Goal: Task Accomplishment & Management: Use online tool/utility

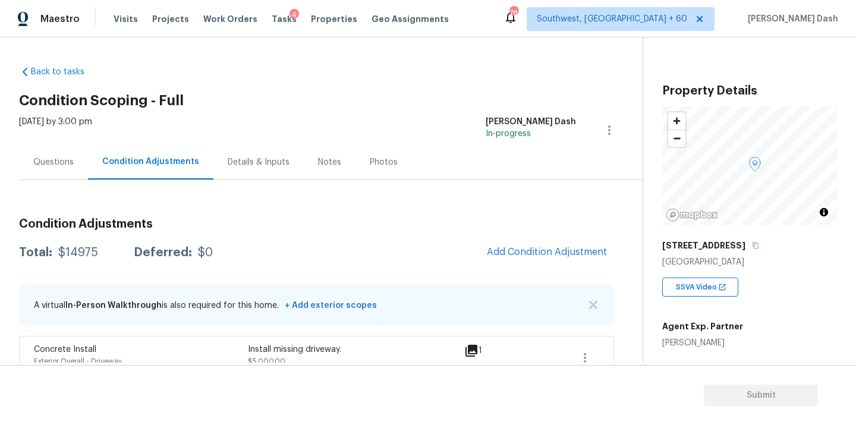
scroll to position [188, 0]
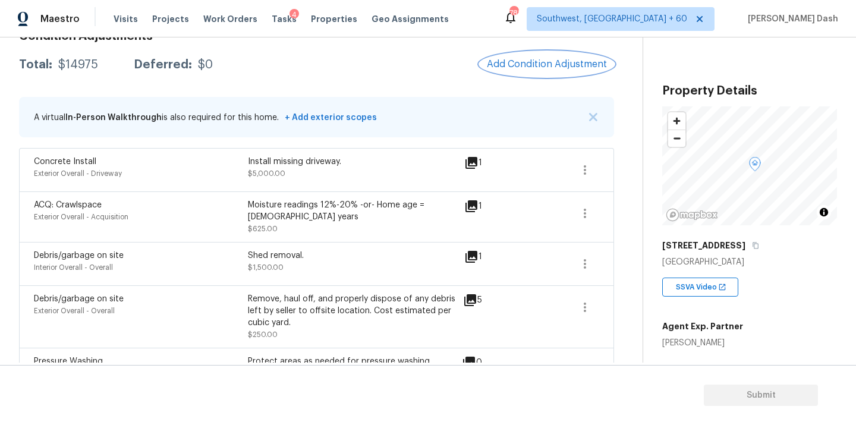
click at [533, 61] on span "Add Condition Adjustment" at bounding box center [547, 64] width 120 height 11
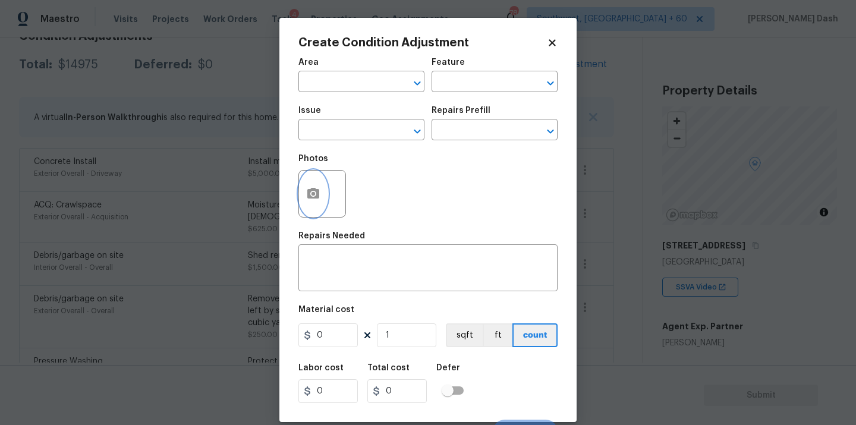
click at [304, 196] on button "button" at bounding box center [313, 194] width 29 height 46
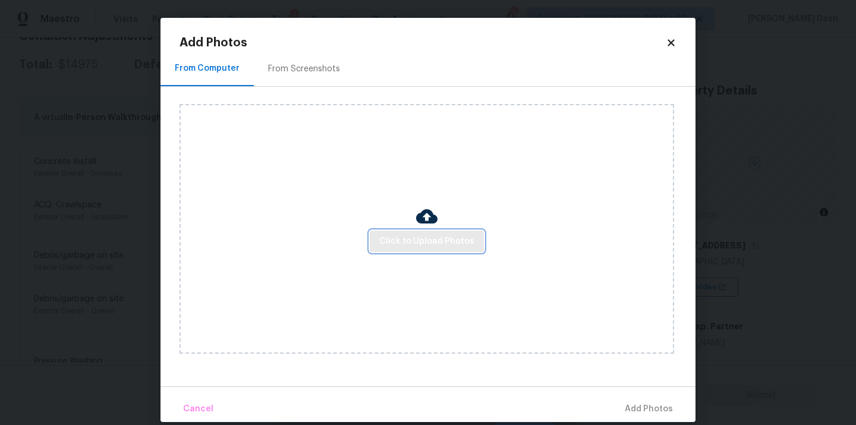
click at [389, 231] on button "Click to Upload Photos" at bounding box center [427, 242] width 114 height 22
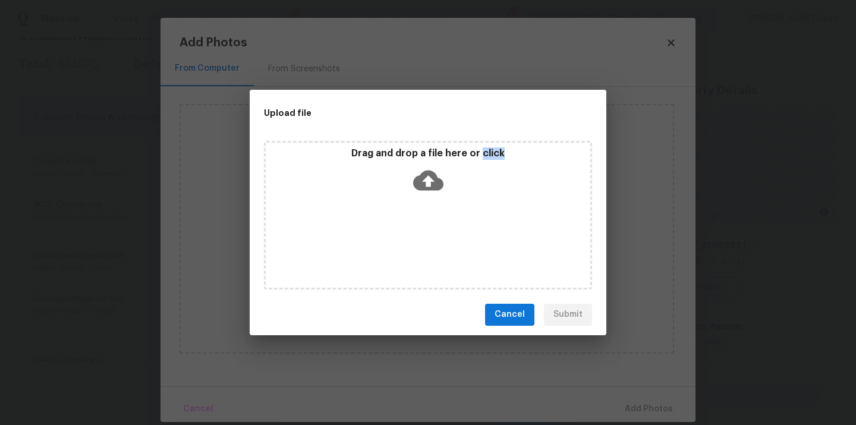
click at [389, 230] on div "Drag and drop a file here or click" at bounding box center [428, 215] width 328 height 149
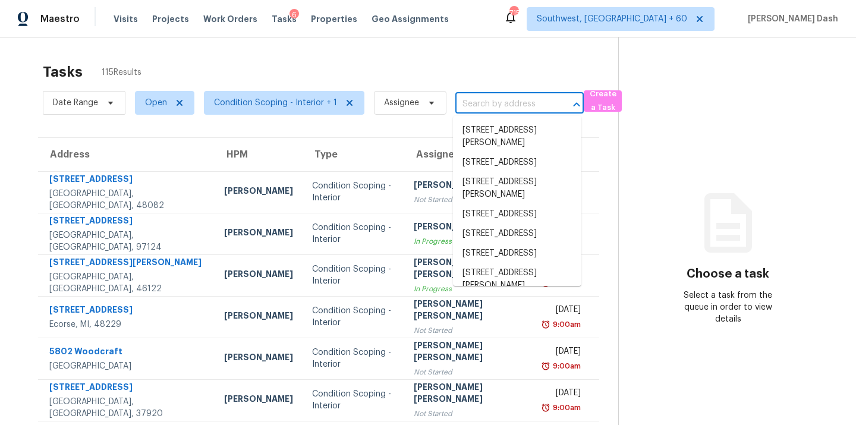
type input "[STREET_ADDRESS][PERSON_NAME]"
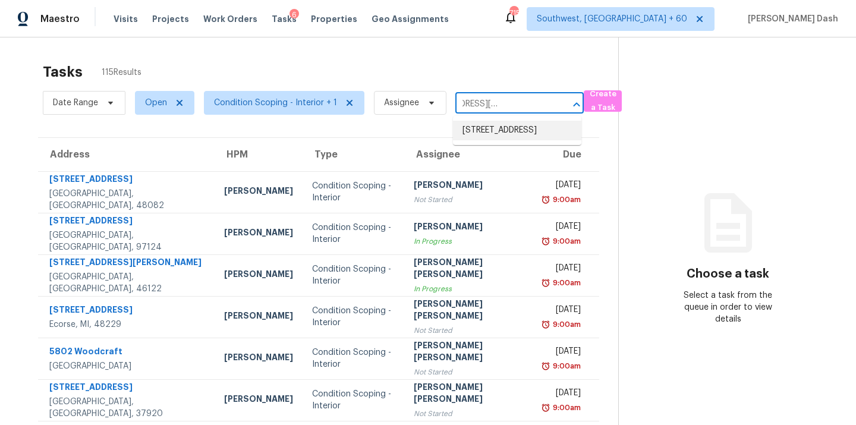
click at [494, 134] on li "[STREET_ADDRESS]" at bounding box center [517, 131] width 128 height 20
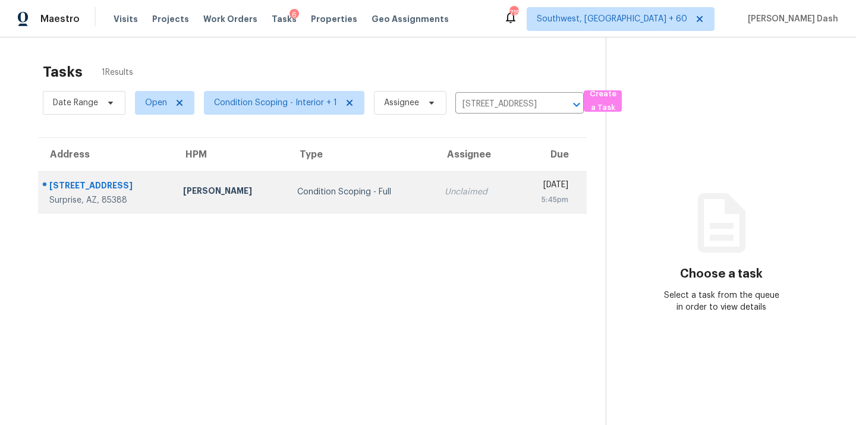
click at [435, 197] on td "Unclaimed" at bounding box center [475, 192] width 80 height 42
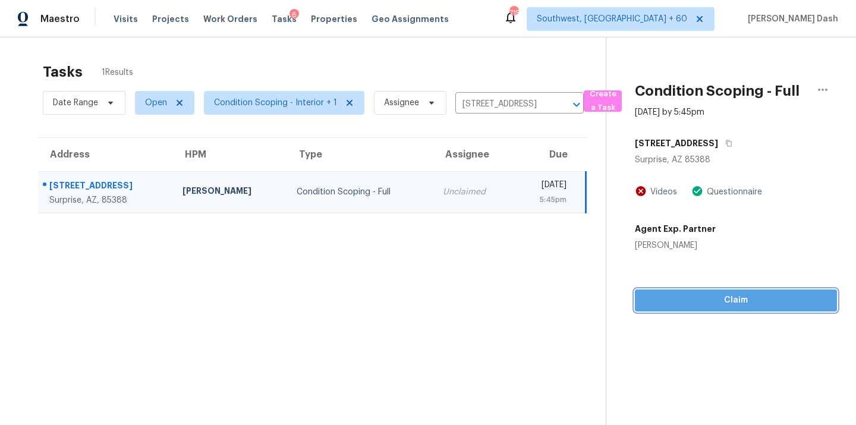
click at [779, 304] on span "Claim" at bounding box center [735, 300] width 183 height 15
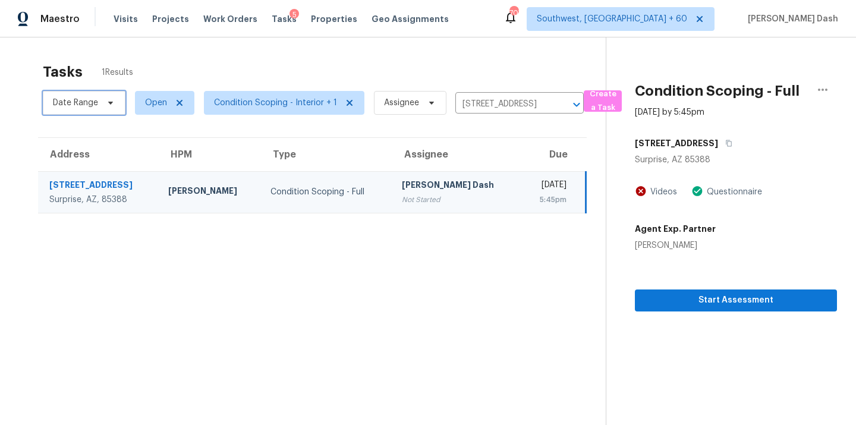
click at [88, 108] on span "Date Range" at bounding box center [75, 103] width 45 height 12
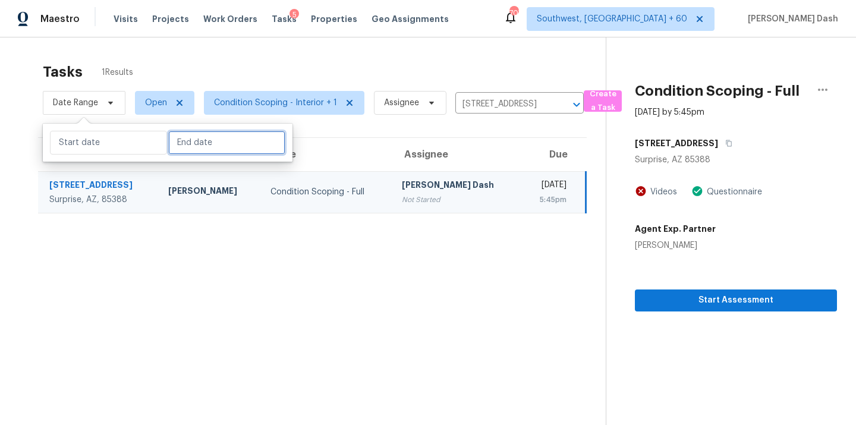
click at [187, 150] on input "text" at bounding box center [226, 143] width 117 height 24
select select "7"
select select "2025"
select select "8"
select select "2025"
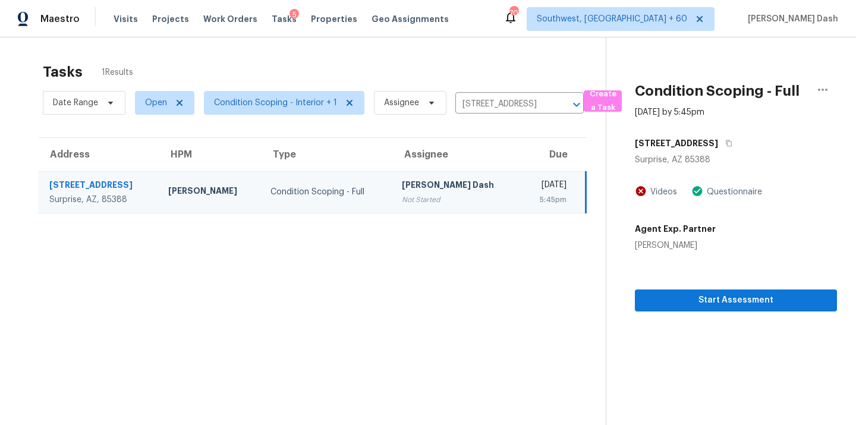
click at [288, 66] on div "Tasks 1 Results" at bounding box center [324, 71] width 563 height 31
click at [556, 104] on icon "Clear" at bounding box center [561, 105] width 12 height 12
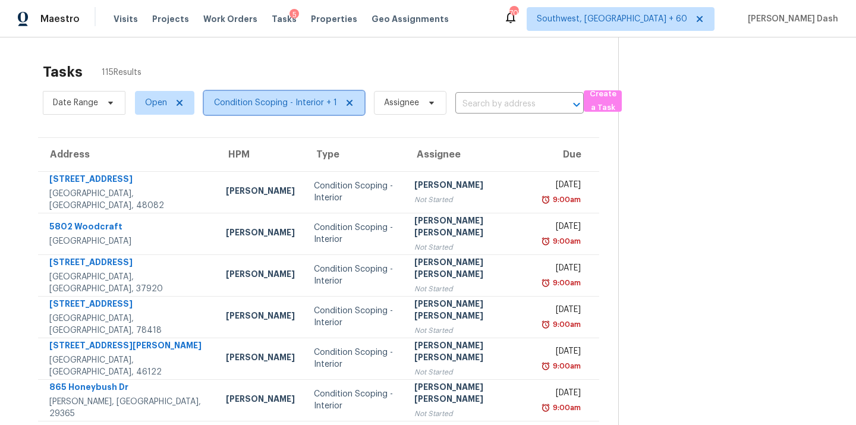
click at [225, 103] on span "Condition Scoping - Interior + 1" at bounding box center [275, 103] width 123 height 12
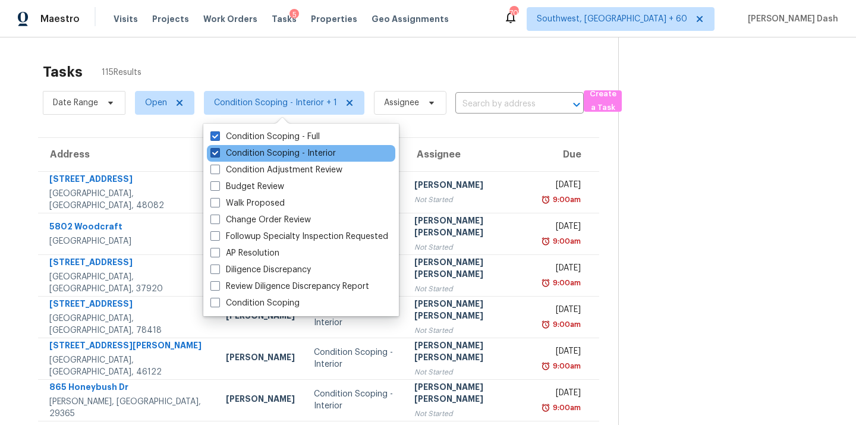
click at [268, 150] on label "Condition Scoping - Interior" at bounding box center [272, 153] width 125 height 12
click at [218, 150] on input "Condition Scoping - Interior" at bounding box center [214, 151] width 8 height 8
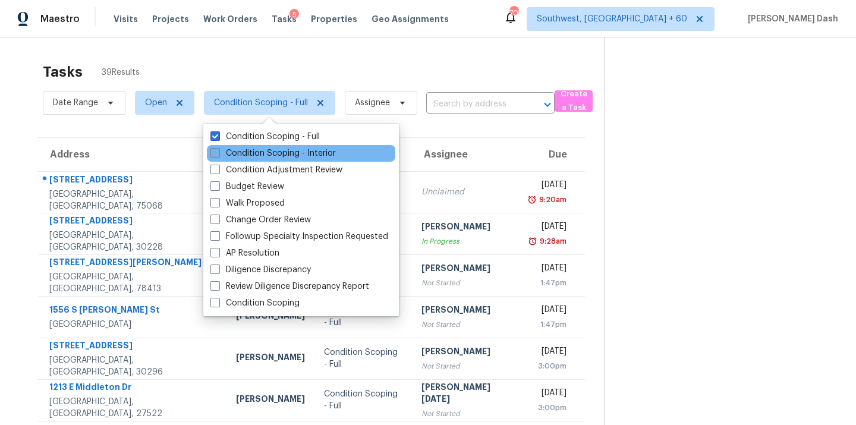
click at [240, 152] on label "Condition Scoping - Interior" at bounding box center [272, 153] width 125 height 12
click at [218, 152] on input "Condition Scoping - Interior" at bounding box center [214, 151] width 8 height 8
checkbox input "true"
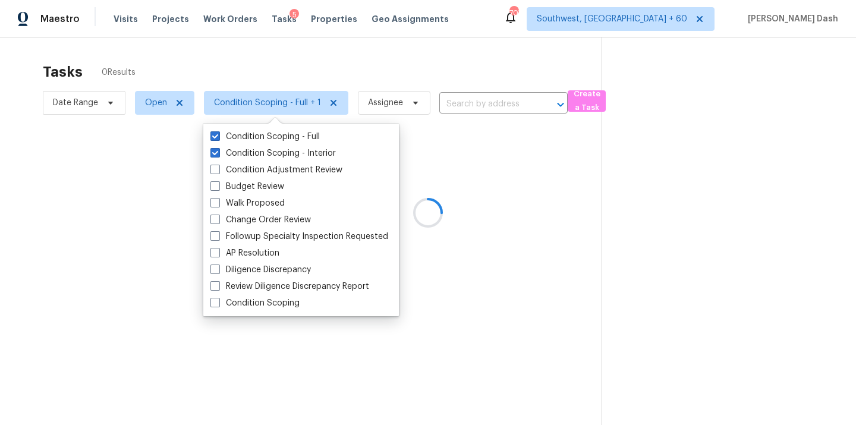
click at [276, 76] on div at bounding box center [428, 212] width 856 height 425
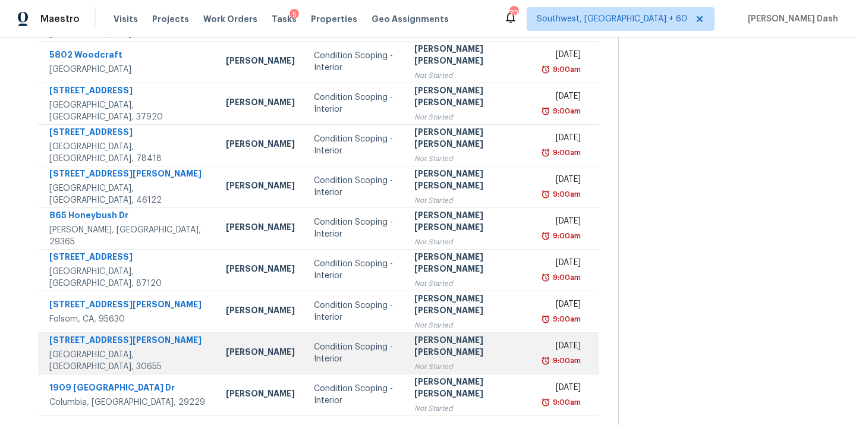
scroll to position [194, 0]
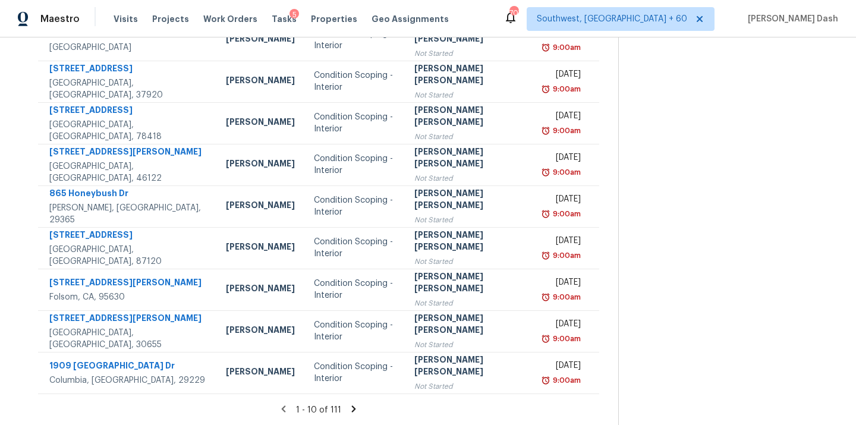
click at [348, 411] on icon at bounding box center [353, 409] width 11 height 11
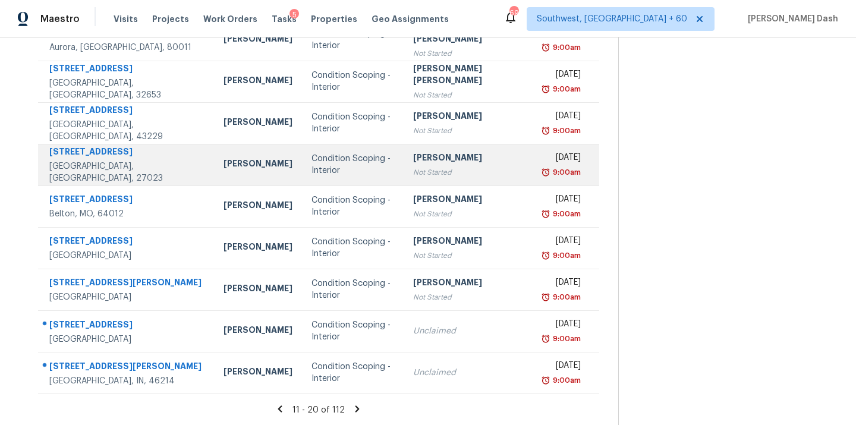
scroll to position [0, 0]
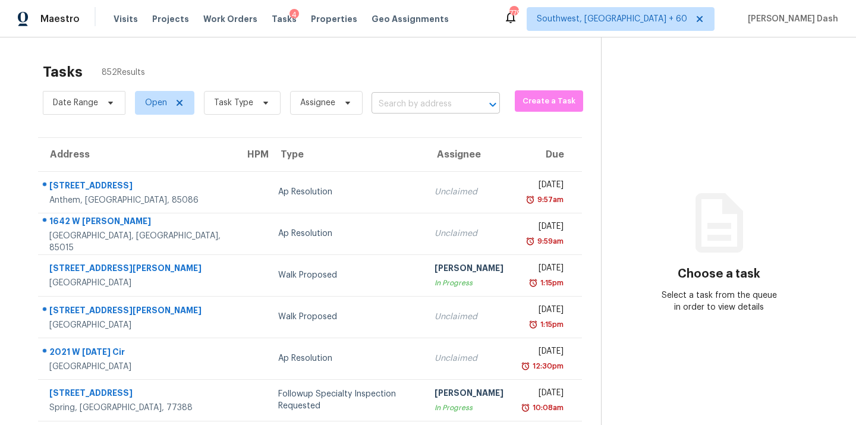
click at [386, 100] on input "text" at bounding box center [419, 104] width 95 height 18
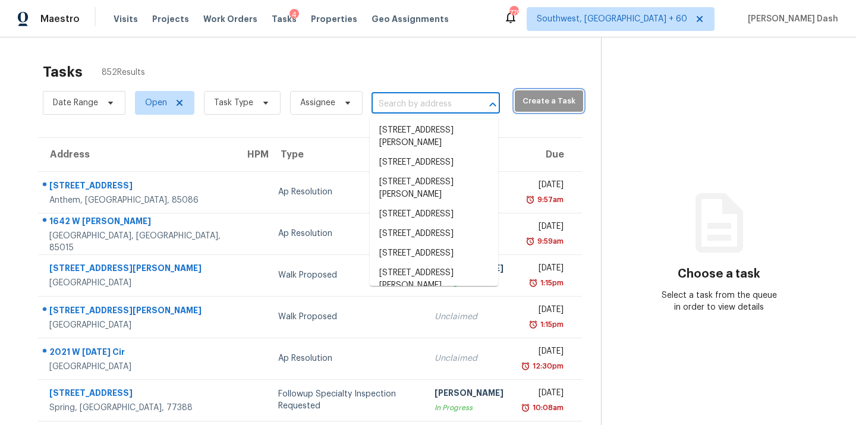
click at [521, 95] on span "Create a Task" at bounding box center [549, 102] width 56 height 14
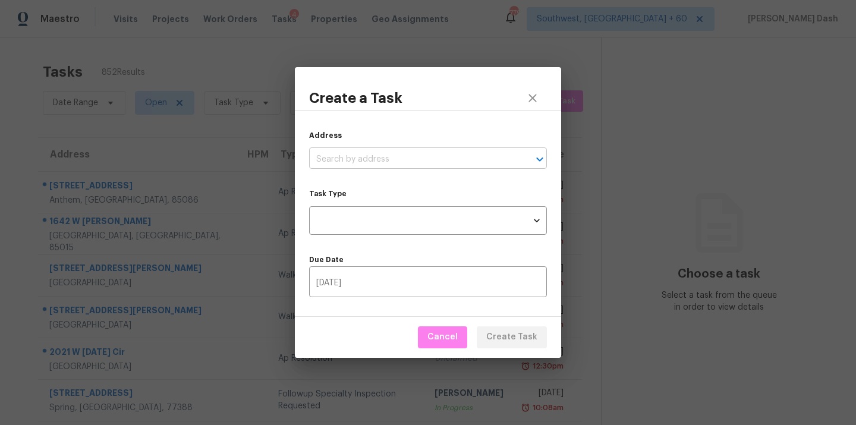
click at [397, 159] on input "text" at bounding box center [411, 159] width 205 height 18
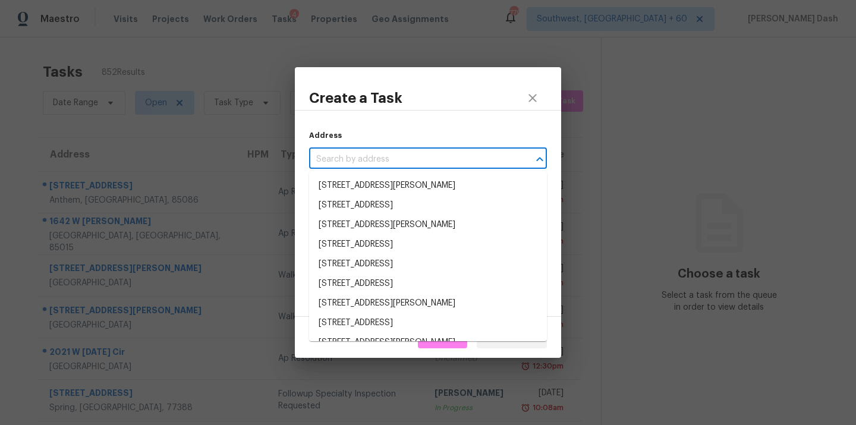
paste input "[STREET_ADDRESS]"
type input "[STREET_ADDRESS]"
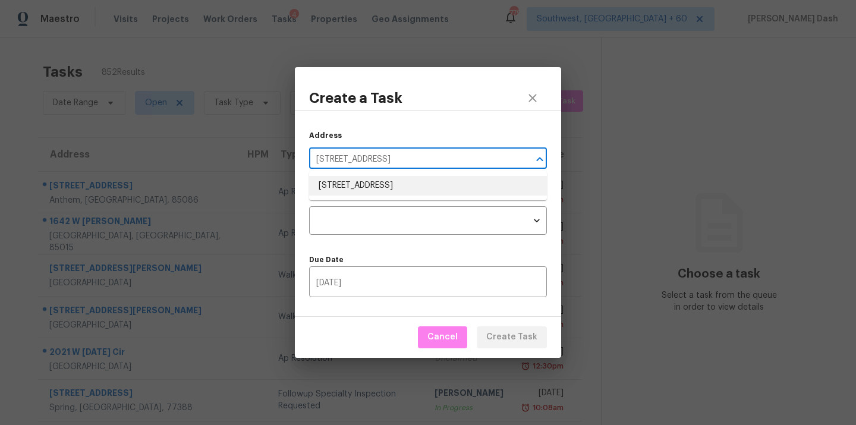
click at [401, 185] on li "[STREET_ADDRESS]" at bounding box center [428, 186] width 238 height 20
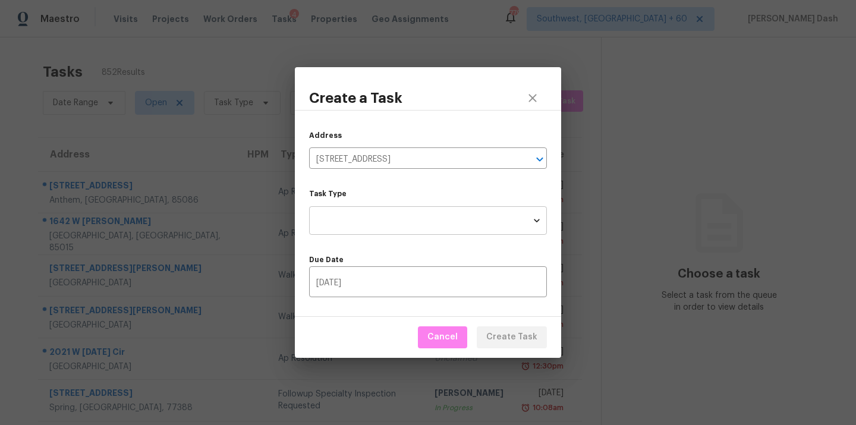
click at [403, 222] on body "Maestro Visits Projects Work Orders Tasks 4 Properties Geo Assignments 779 Sout…" at bounding box center [428, 212] width 856 height 425
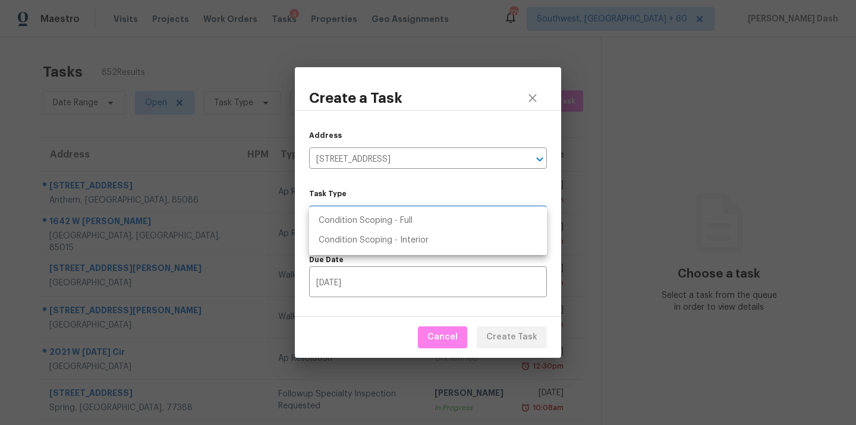
click at [402, 215] on li "Condition Scoping - Full" at bounding box center [428, 221] width 238 height 20
type input "virtual_full_assessment"
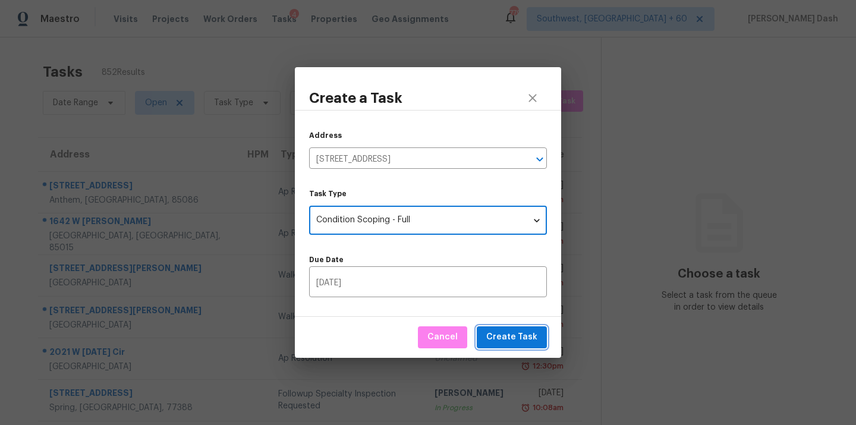
click at [511, 339] on span "Create Task" at bounding box center [511, 337] width 51 height 15
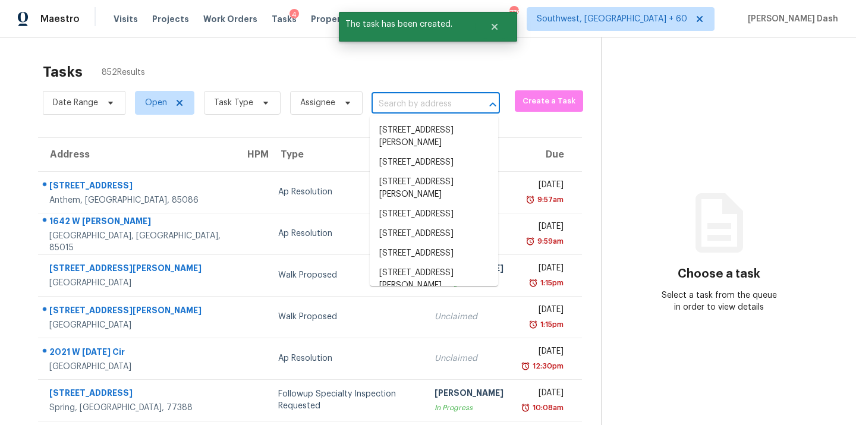
click at [458, 101] on input "text" at bounding box center [419, 104] width 95 height 18
paste input "4060 Brooksdale Dr, Franklinton, NC 27525"
type input "4060 Brooksdale Dr, Franklinton, NC 27525"
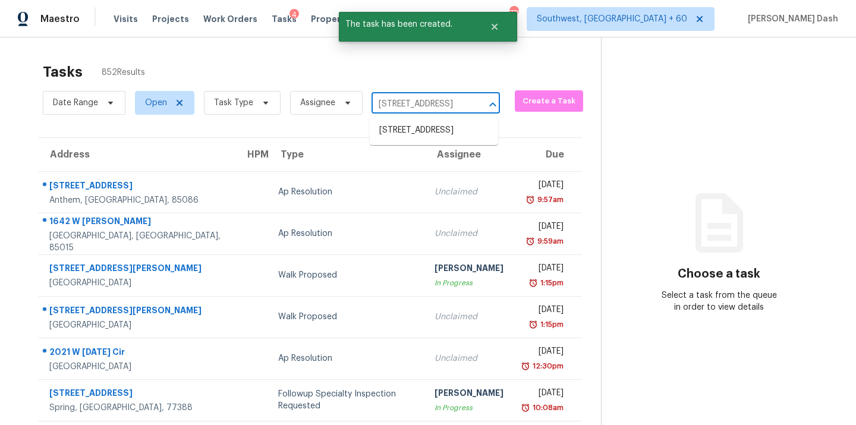
scroll to position [0, 80]
click at [450, 136] on li "4060 Brooksdale Dr, Franklinton, NC 27525" at bounding box center [434, 131] width 128 height 20
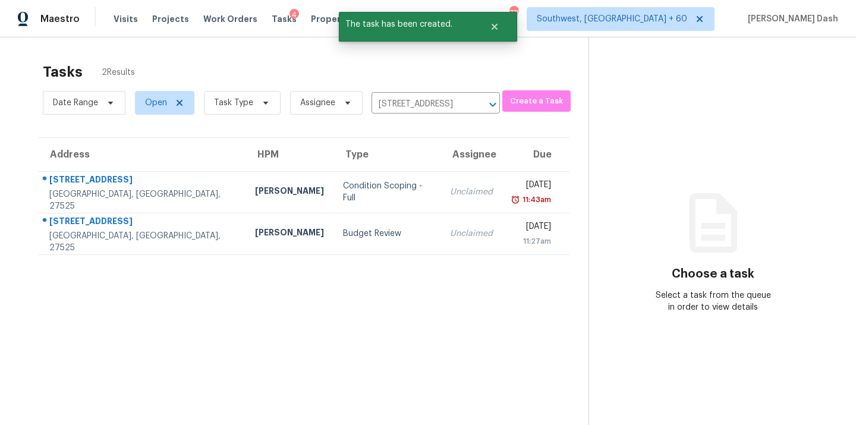
click at [344, 184] on td "Condition Scoping - Full" at bounding box center [387, 192] width 107 height 42
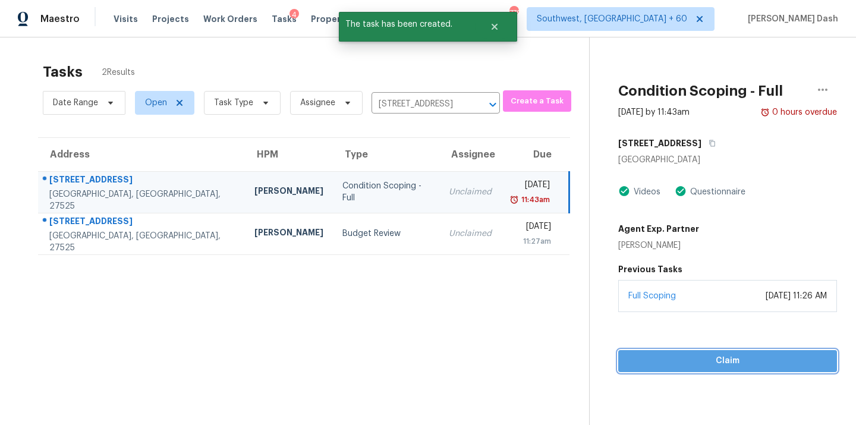
click at [719, 353] on button "Claim" at bounding box center [727, 361] width 219 height 22
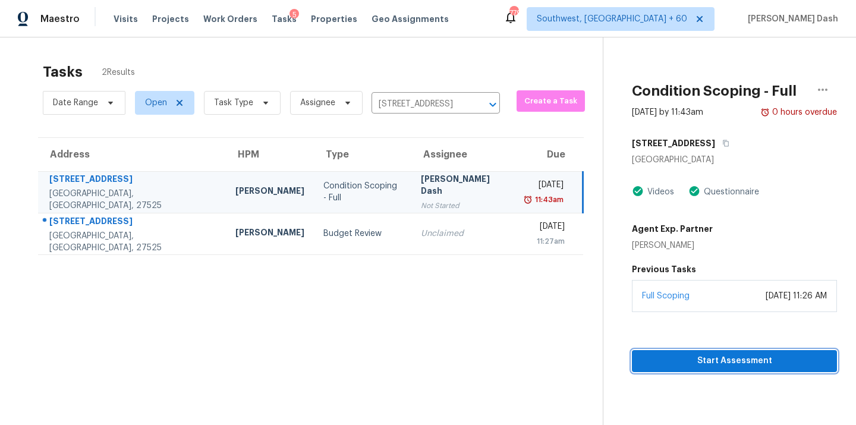
click at [696, 354] on span "Start Assessment" at bounding box center [735, 361] width 186 height 15
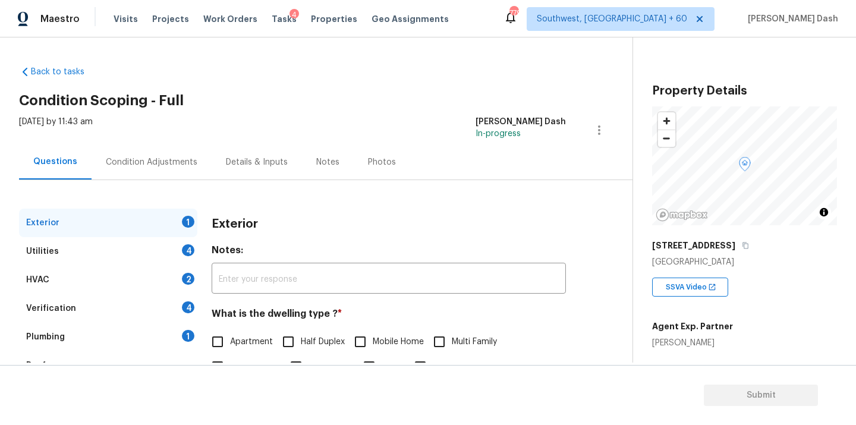
click at [146, 158] on div "Condition Adjustments" at bounding box center [152, 162] width 92 height 12
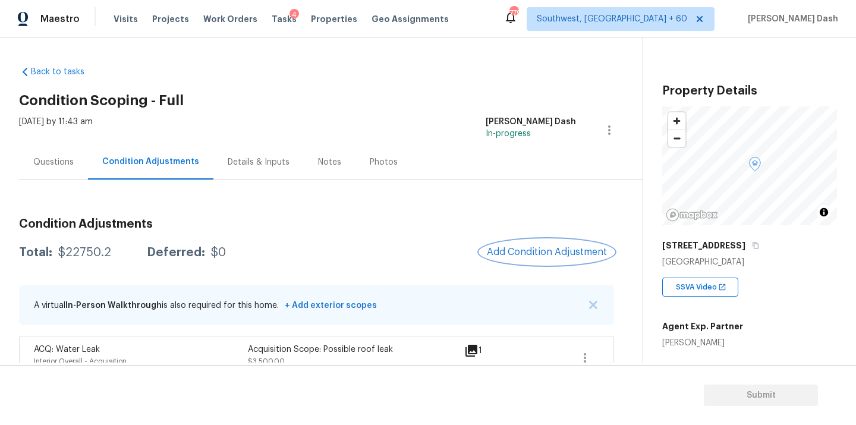
click at [513, 260] on button "Add Condition Adjustment" at bounding box center [547, 252] width 134 height 25
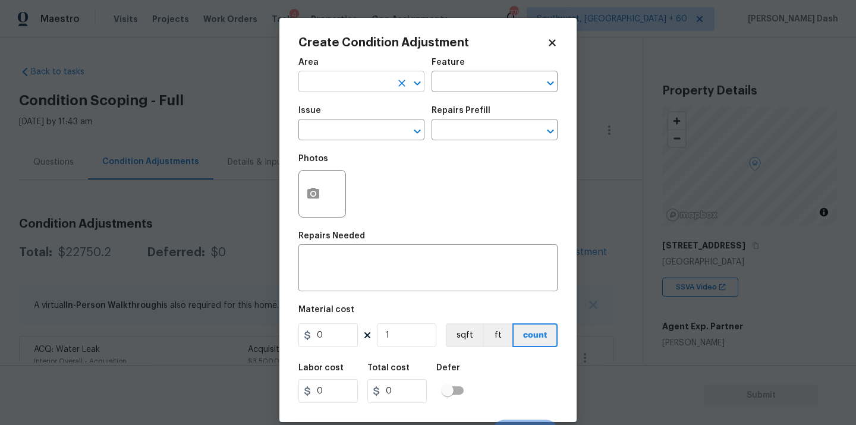
click at [361, 89] on input "text" at bounding box center [344, 83] width 93 height 18
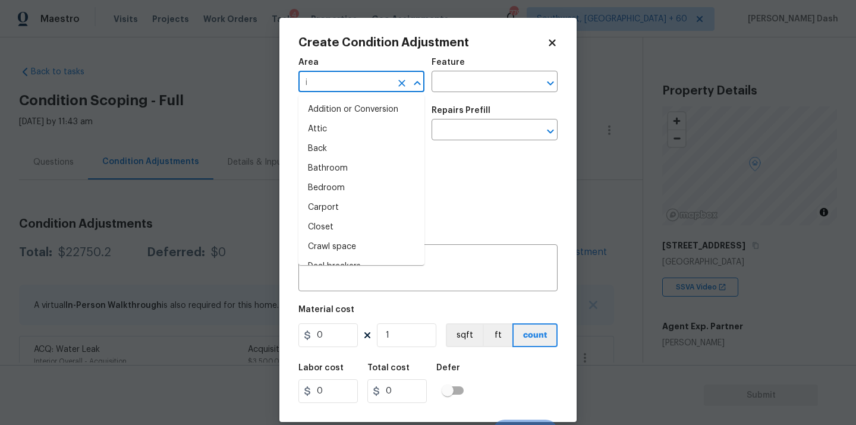
type input "in"
click at [360, 185] on li "Bedroom" at bounding box center [361, 188] width 126 height 20
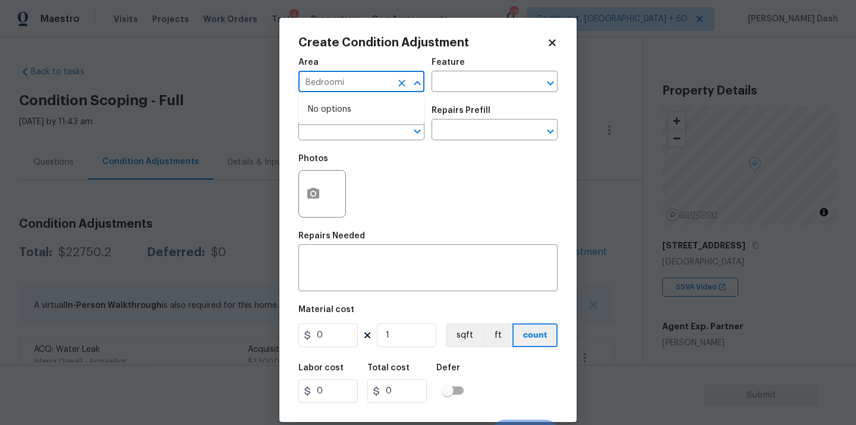
type input "Bedroomin"
click at [405, 79] on icon "Clear" at bounding box center [402, 83] width 12 height 12
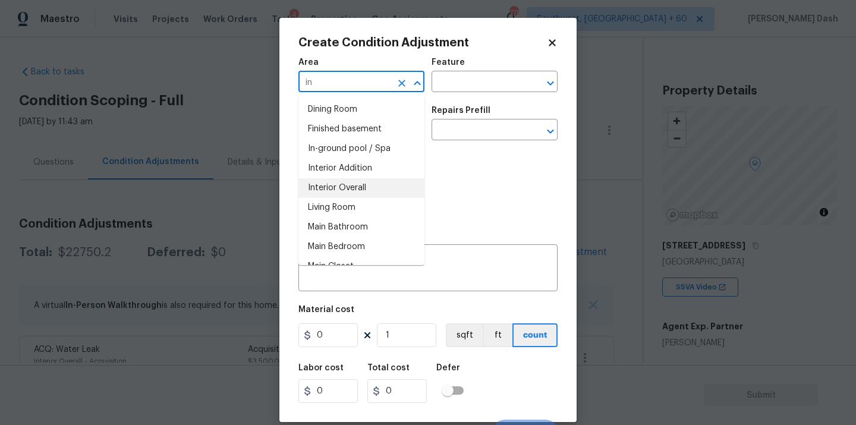
click at [352, 189] on li "Interior Overall" at bounding box center [361, 188] width 126 height 20
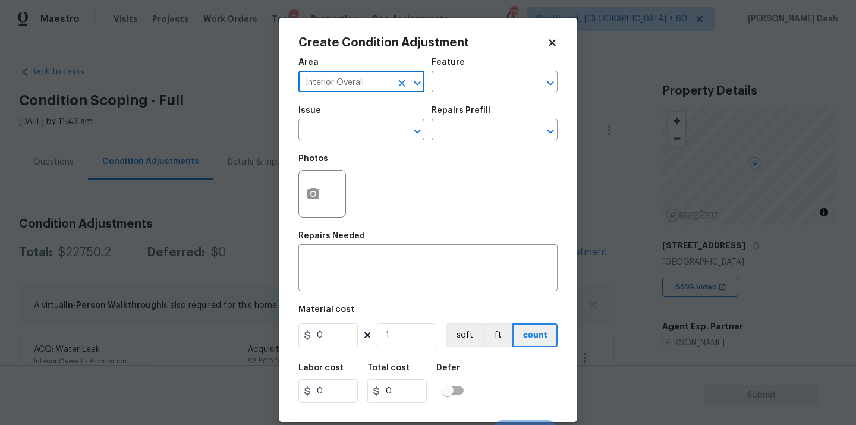
type input "Interior Overall"
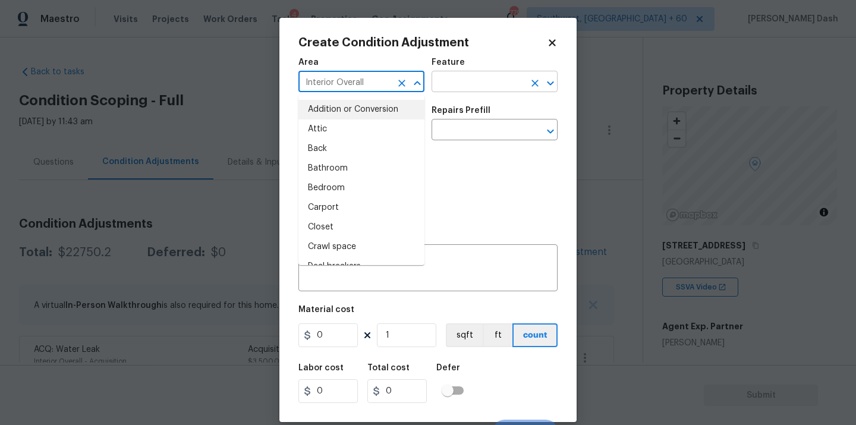
click at [472, 89] on input "text" at bounding box center [478, 83] width 93 height 18
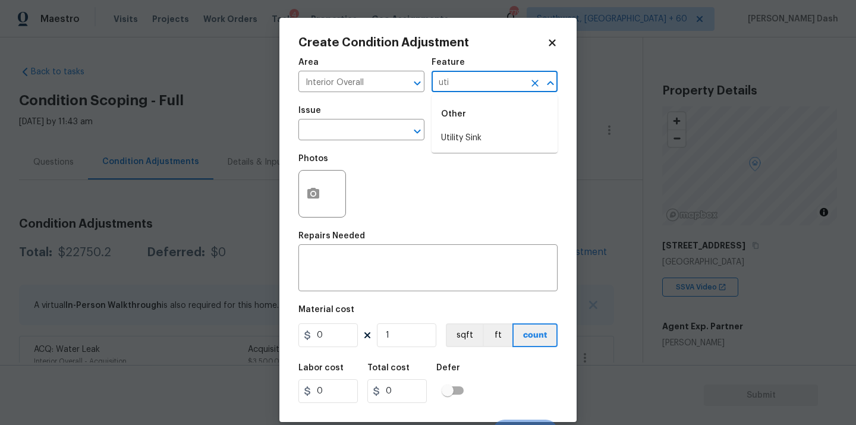
click at [486, 143] on li "Utility Sink" at bounding box center [495, 138] width 126 height 20
type input "Utility Sink"
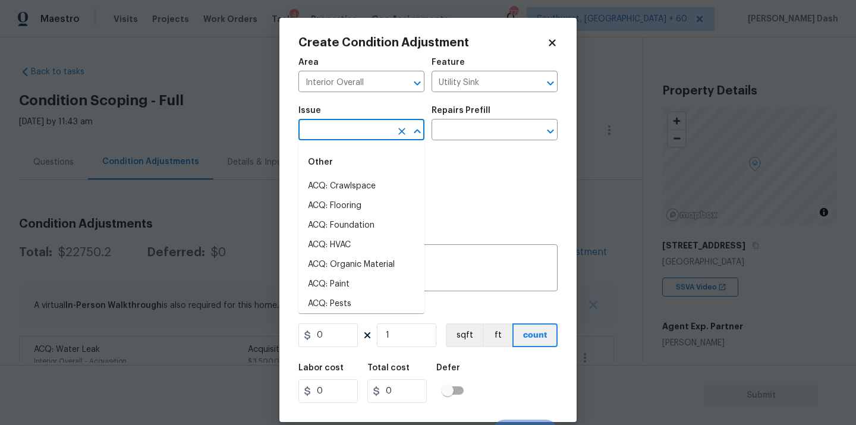
click at [379, 137] on input "text" at bounding box center [344, 131] width 93 height 18
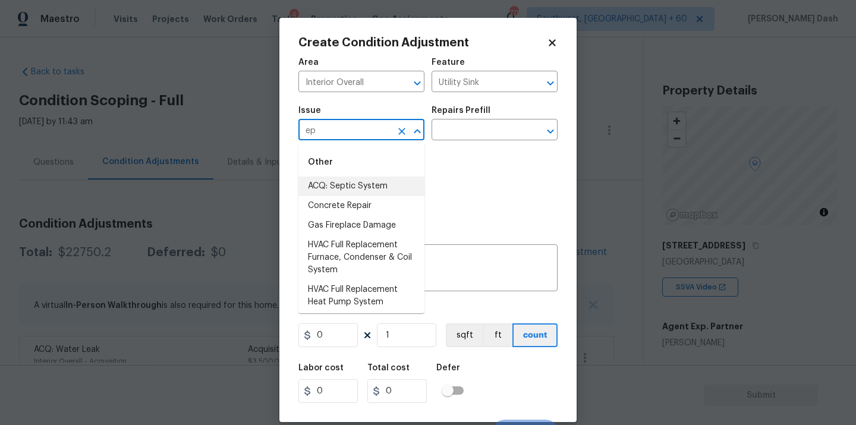
click at [360, 190] on li "ACQ: Septic System" at bounding box center [361, 187] width 126 height 20
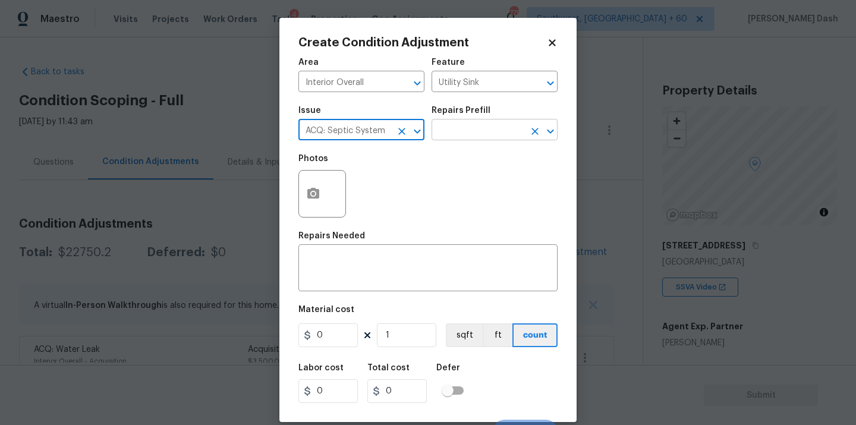
type input "ACQ: Septic System"
click at [483, 138] on input "text" at bounding box center [478, 131] width 93 height 18
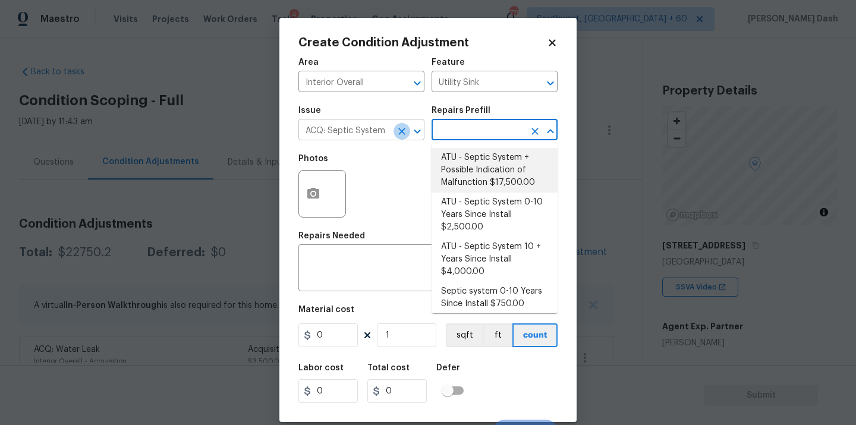
click at [398, 133] on icon "Clear" at bounding box center [402, 131] width 12 height 12
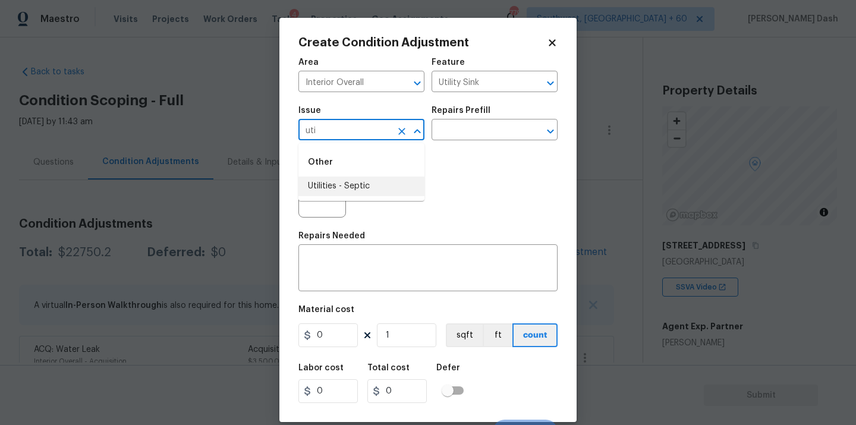
click at [376, 190] on li "Utilities - Septic" at bounding box center [361, 187] width 126 height 20
type input "Utilities - Septic"
click at [460, 137] on input "text" at bounding box center [478, 131] width 93 height 18
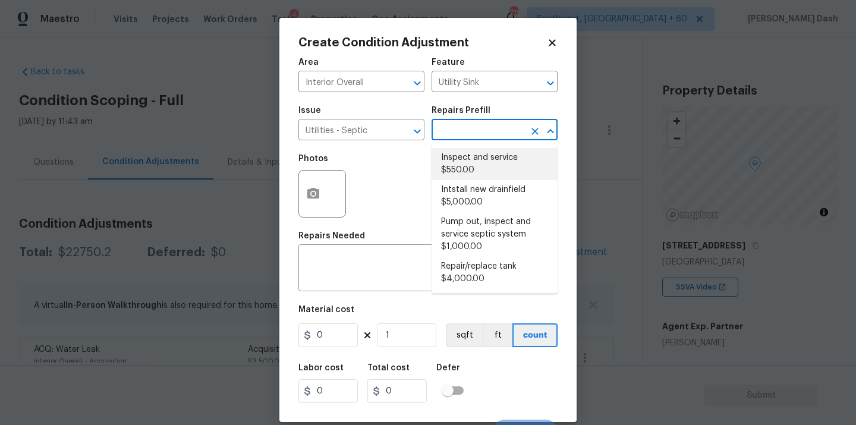
click at [461, 132] on input "text" at bounding box center [478, 131] width 93 height 18
click at [461, 168] on li "Inspect and service $550.00" at bounding box center [495, 164] width 126 height 32
type textarea "Pump and inspect septic tank and provide clean bill of health from specialist c…"
type input "550"
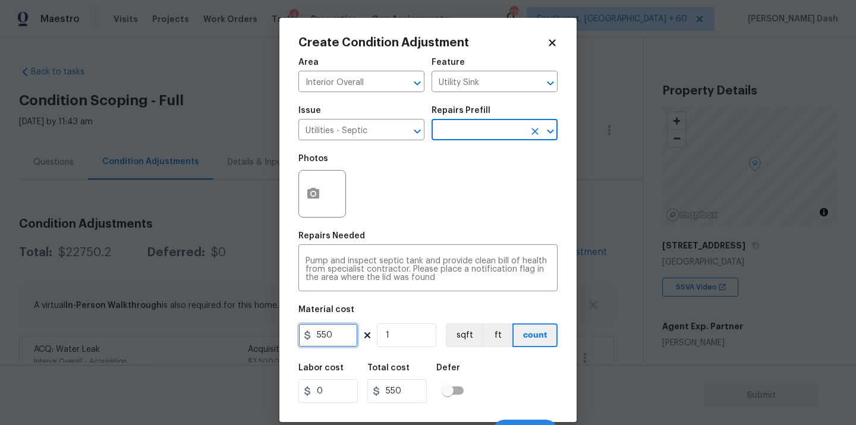
click at [321, 336] on input "550" at bounding box center [327, 335] width 59 height 24
type input "750"
click at [479, 403] on div "Labor cost 0 Total cost 750 Defer" at bounding box center [427, 384] width 259 height 54
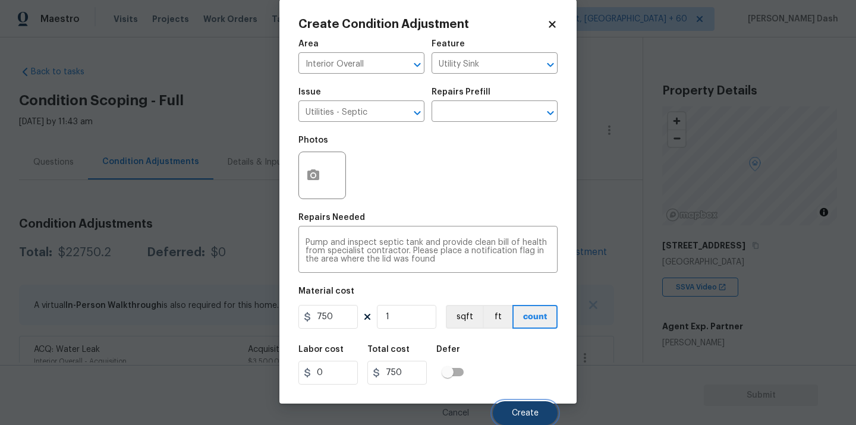
click at [510, 410] on button "Create" at bounding box center [525, 413] width 65 height 24
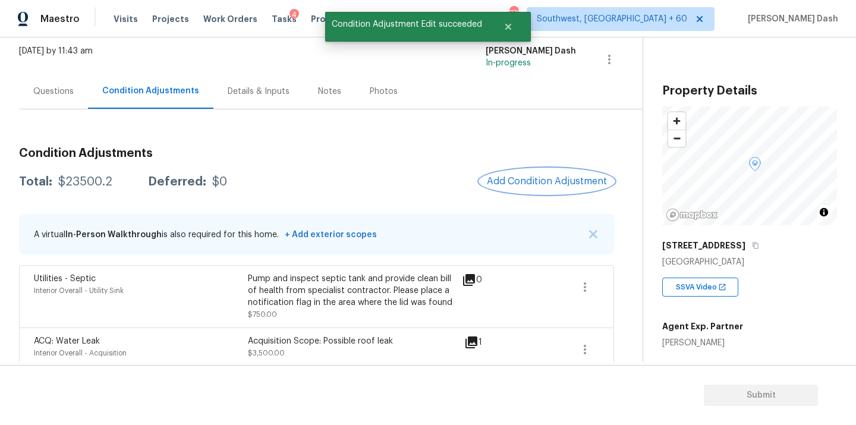
scroll to position [78, 0]
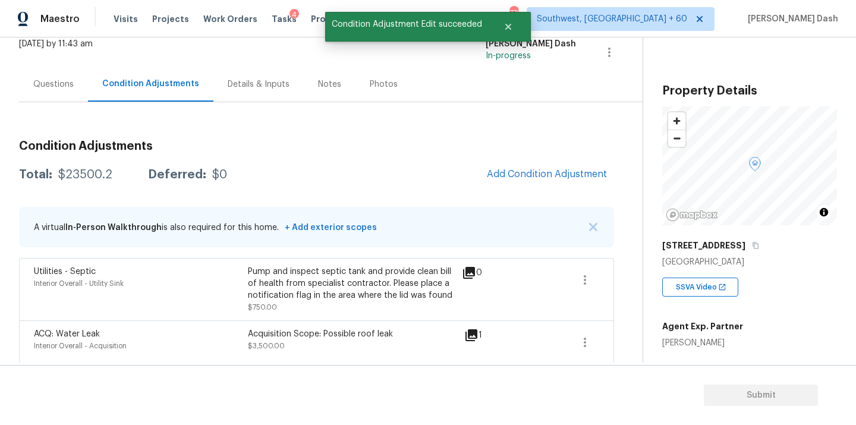
click at [56, 95] on div "Questions" at bounding box center [53, 84] width 69 height 35
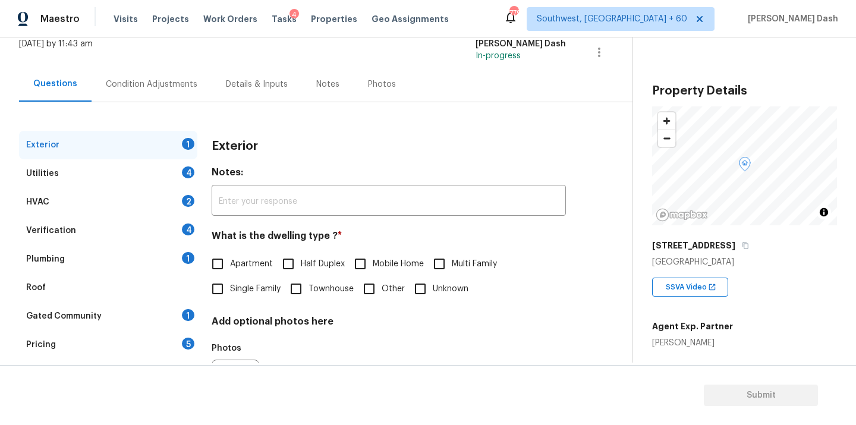
scroll to position [147, 0]
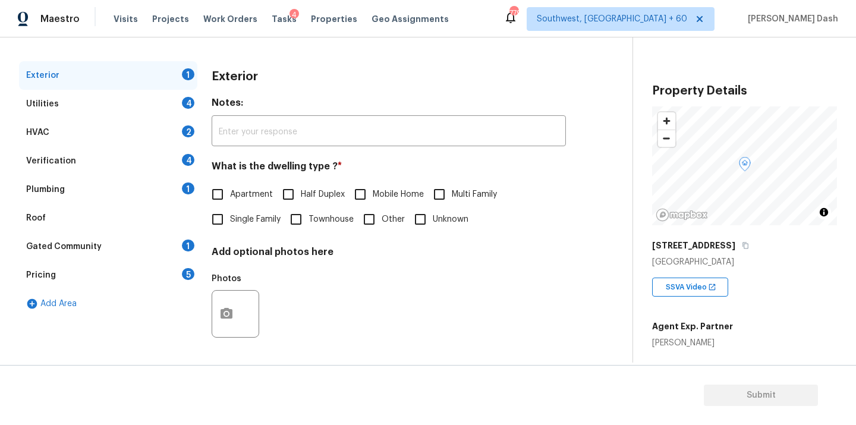
click at [219, 212] on input "Single Family" at bounding box center [217, 219] width 25 height 25
checkbox input "true"
click at [186, 109] on div "Utilities 4" at bounding box center [108, 104] width 178 height 29
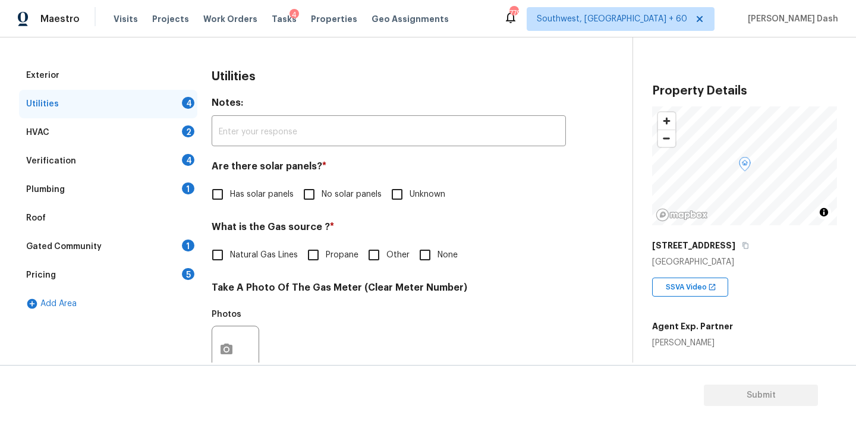
click at [326, 188] on span "No solar panels" at bounding box center [352, 194] width 60 height 12
click at [322, 188] on input "No solar panels" at bounding box center [309, 194] width 25 height 25
checkbox input "true"
click at [381, 257] on input "Other" at bounding box center [373, 255] width 25 height 25
checkbox input "true"
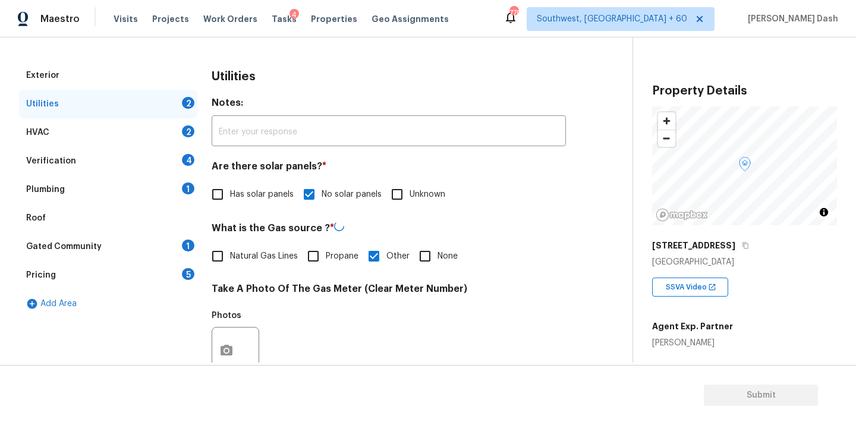
scroll to position [329, 0]
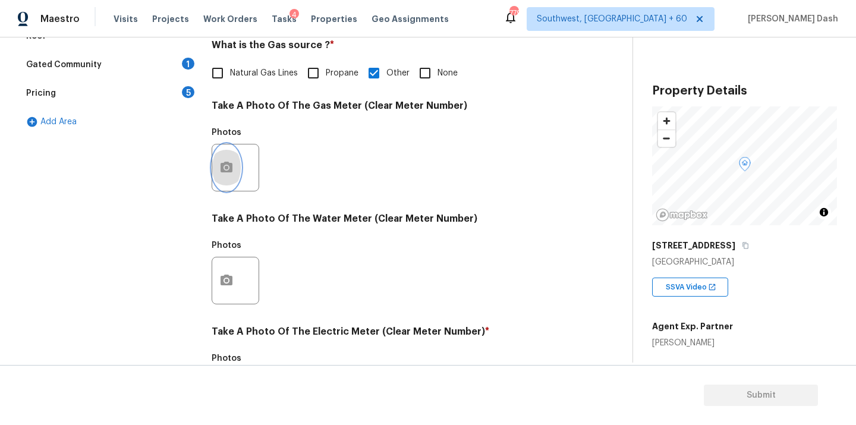
click at [227, 177] on button "button" at bounding box center [226, 167] width 29 height 46
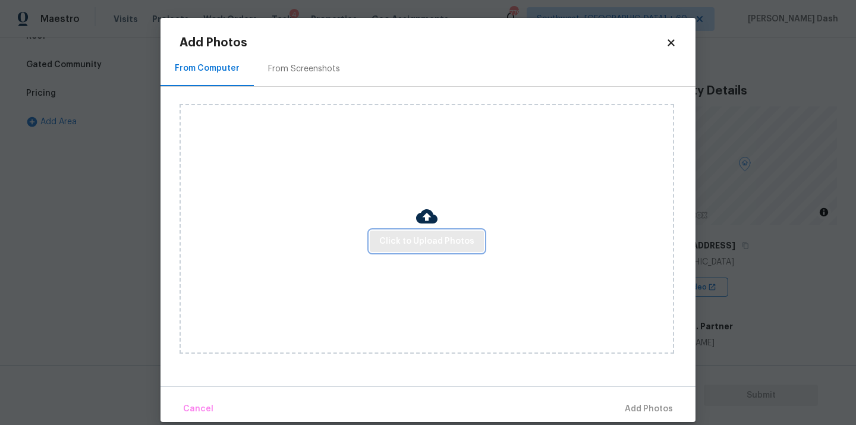
click at [374, 237] on button "Click to Upload Photos" at bounding box center [427, 242] width 114 height 22
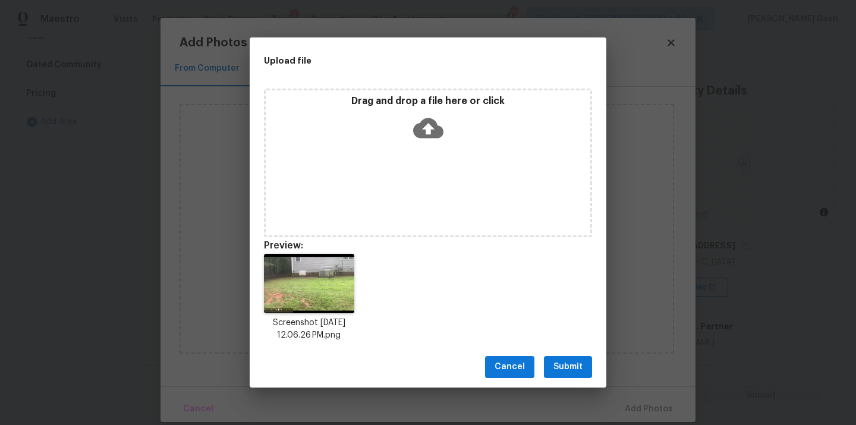
click at [568, 382] on div "Cancel Submit" at bounding box center [428, 367] width 357 height 41
click at [568, 372] on span "Submit" at bounding box center [568, 367] width 29 height 15
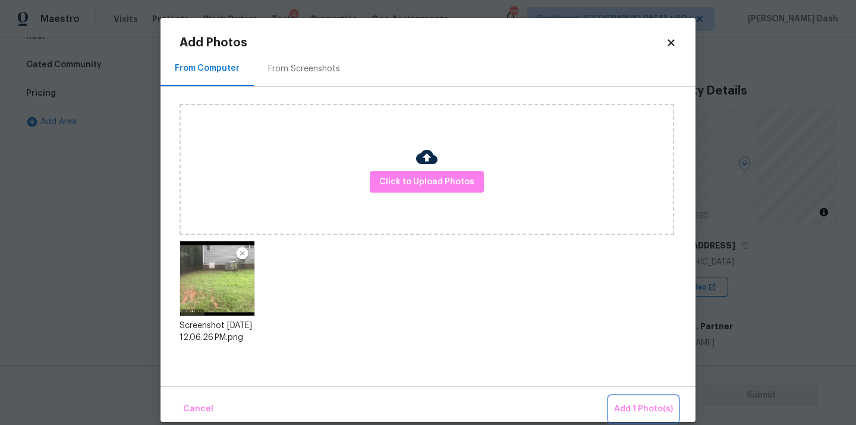
click at [630, 407] on span "Add 1 Photo(s)" at bounding box center [643, 409] width 59 height 15
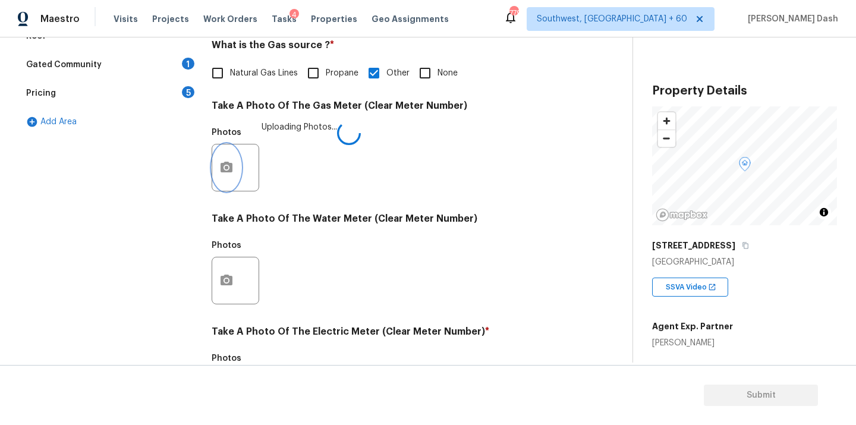
scroll to position [470, 0]
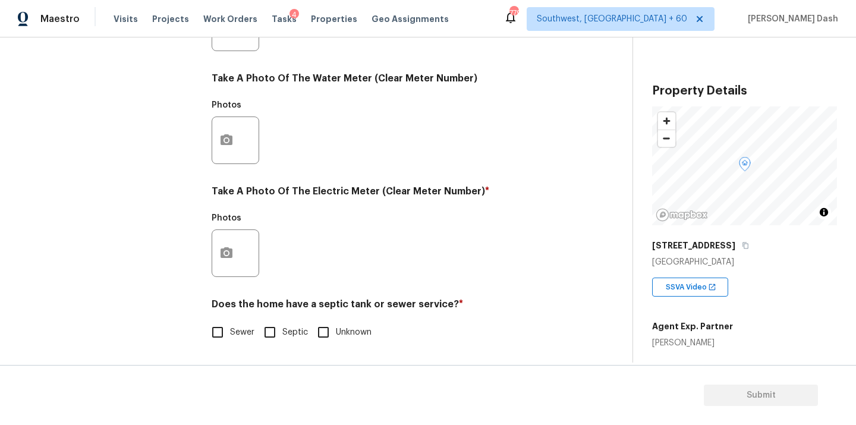
click at [261, 331] on input "Septic" at bounding box center [269, 332] width 25 height 25
checkbox input "true"
click at [227, 261] on button "button" at bounding box center [226, 253] width 29 height 46
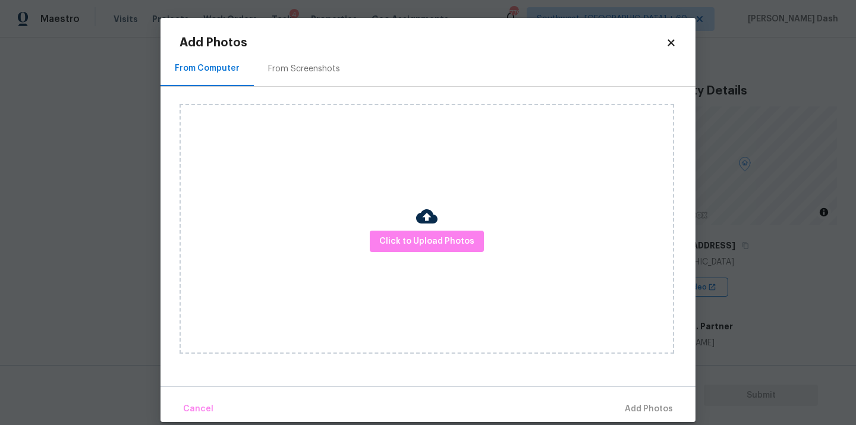
click at [445, 229] on div "Click to Upload Photos" at bounding box center [427, 229] width 495 height 250
click at [443, 237] on span "Click to Upload Photos" at bounding box center [426, 241] width 95 height 15
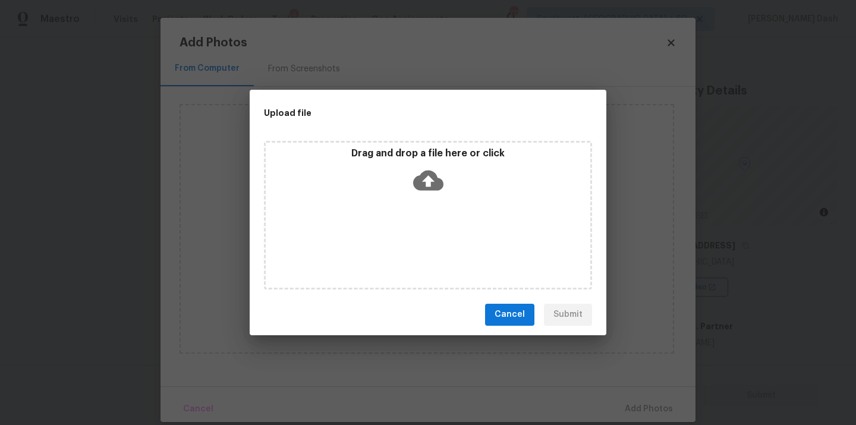
click at [428, 178] on icon at bounding box center [428, 180] width 30 height 30
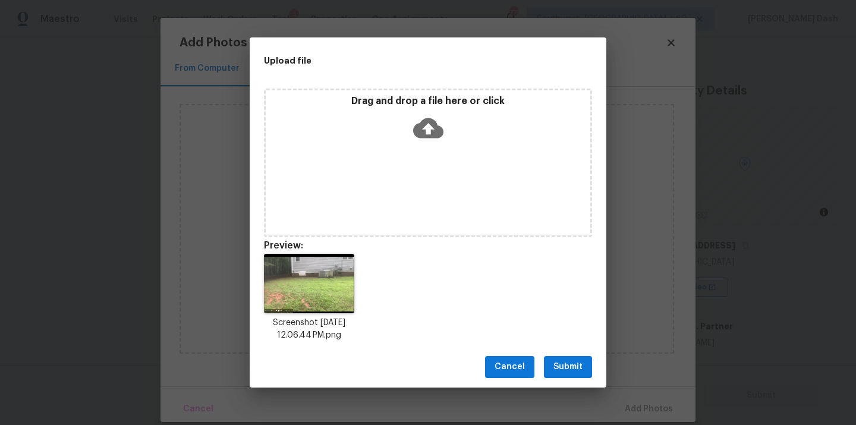
click at [566, 361] on span "Submit" at bounding box center [568, 367] width 29 height 15
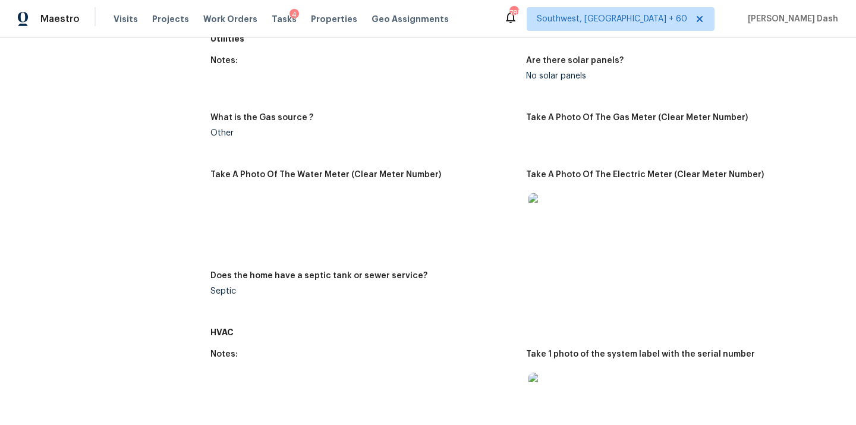
scroll to position [287, 0]
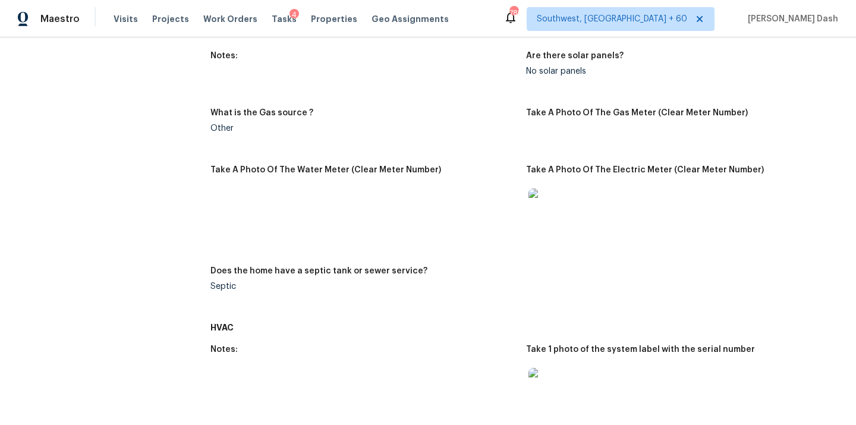
click at [543, 206] on img at bounding box center [548, 207] width 38 height 38
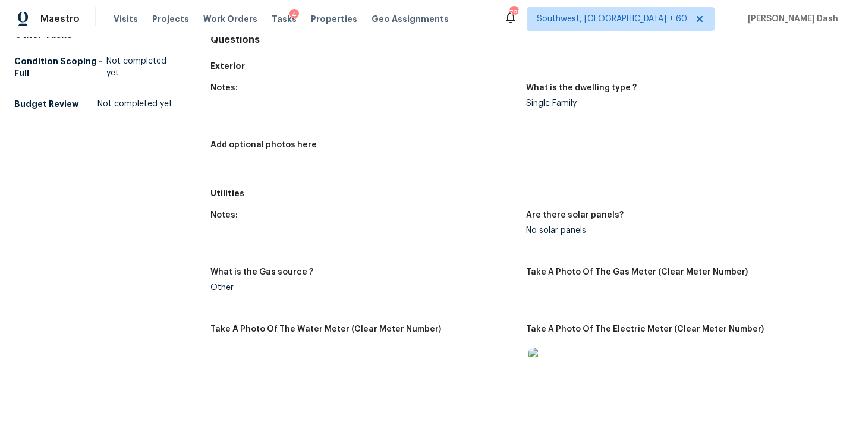
scroll to position [253, 0]
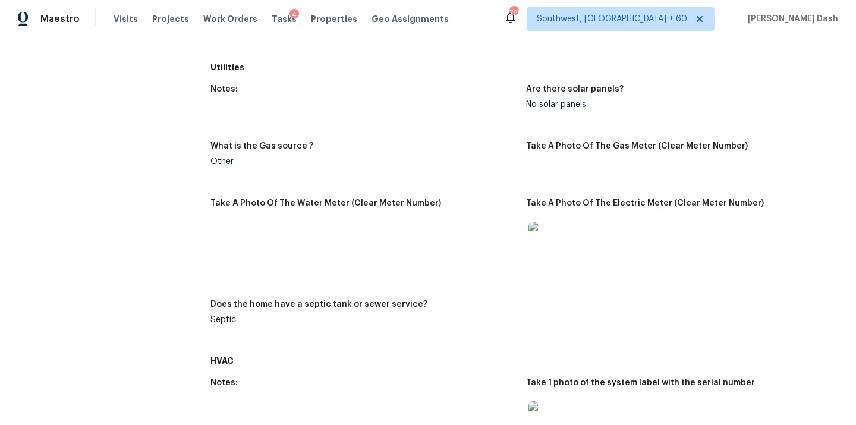
click at [554, 238] on img at bounding box center [548, 241] width 38 height 38
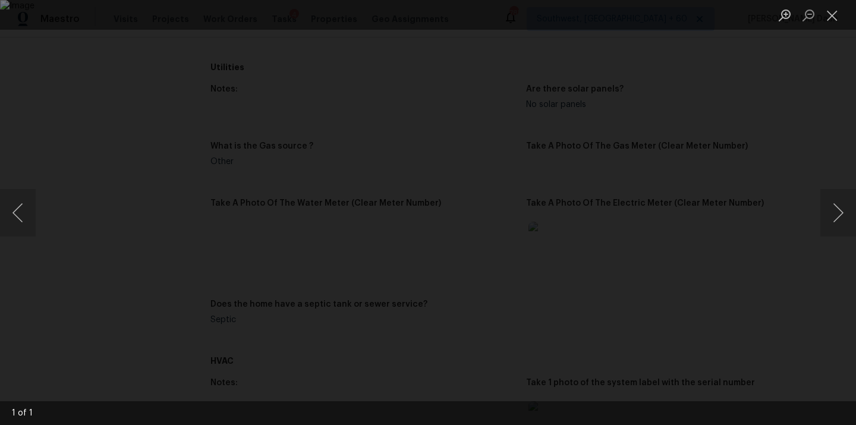
click at [779, 99] on div "Lightbox" at bounding box center [428, 212] width 856 height 425
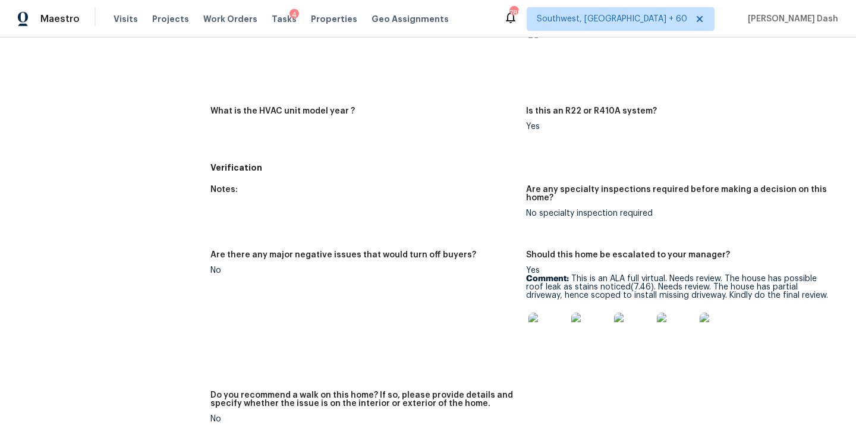
scroll to position [769, 0]
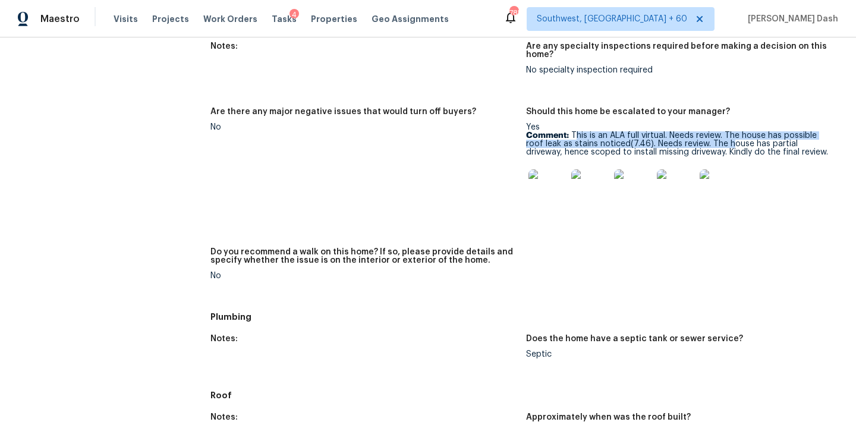
drag, startPoint x: 574, startPoint y: 135, endPoint x: 731, endPoint y: 147, distance: 157.4
click at [731, 146] on p "Comment: This is an ALA full virtual. Needs review. The house has possible roof…" at bounding box center [679, 143] width 306 height 25
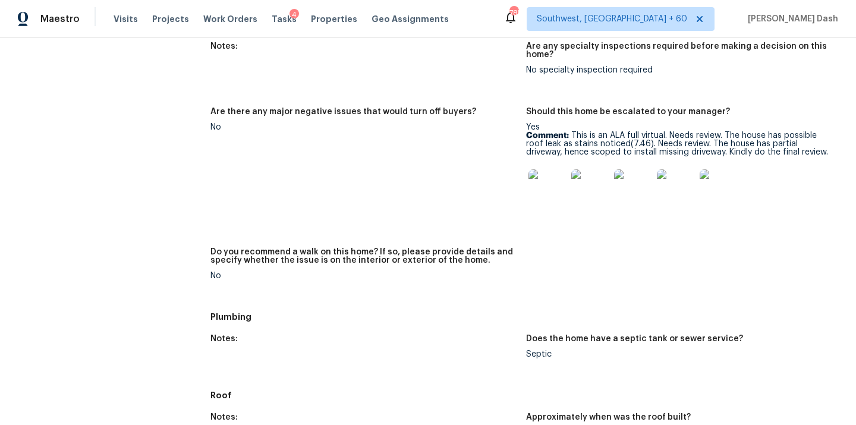
click at [570, 133] on p "Comment: This is an ALA full virtual. Needs review. The house has possible roof…" at bounding box center [679, 143] width 306 height 25
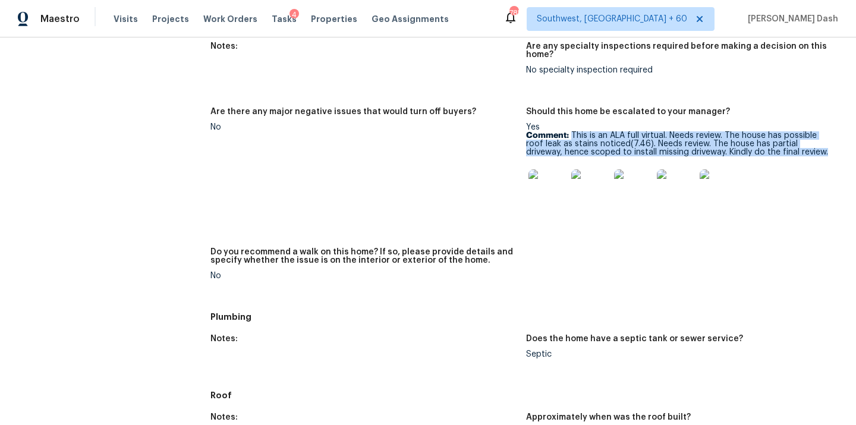
drag, startPoint x: 570, startPoint y: 133, endPoint x: 800, endPoint y: 153, distance: 231.0
click at [800, 153] on p "Comment: This is an ALA full virtual. Needs review. The house has possible roof…" at bounding box center [679, 143] width 306 height 25
copy p "This is an ALA full virtual. Needs review. The house has possible roof leak as …"
click at [526, 185] on div at bounding box center [547, 188] width 43 height 52
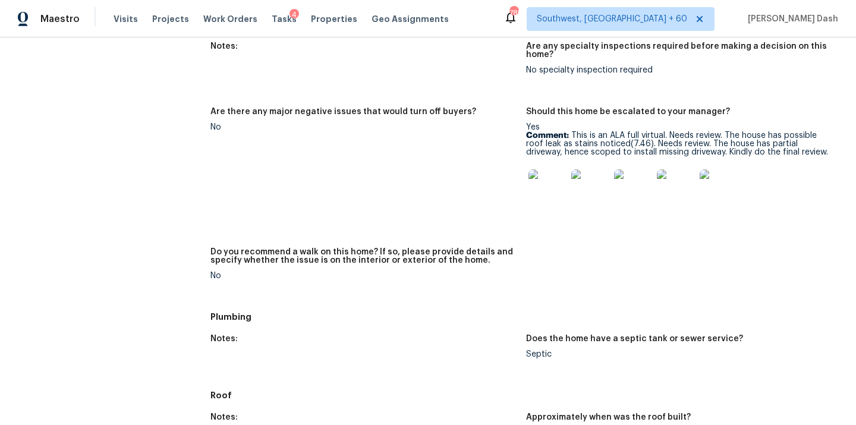
click at [529, 185] on img at bounding box center [548, 188] width 38 height 38
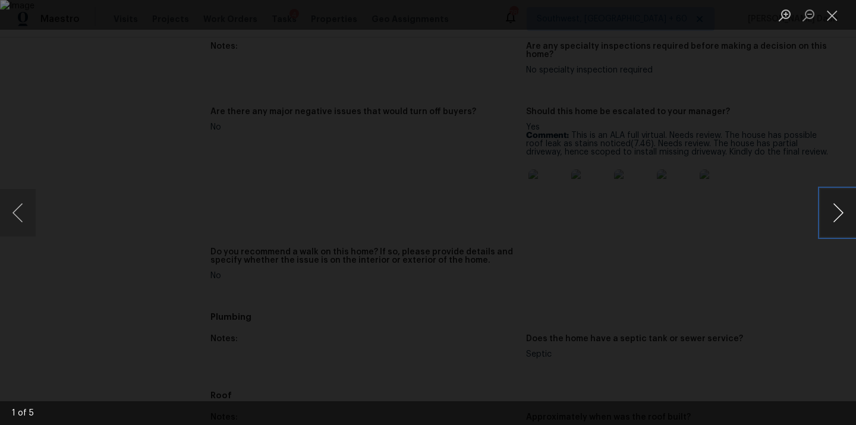
click at [832, 215] on button "Next image" at bounding box center [838, 213] width 36 height 48
click at [760, 144] on div "Lightbox" at bounding box center [428, 212] width 856 height 425
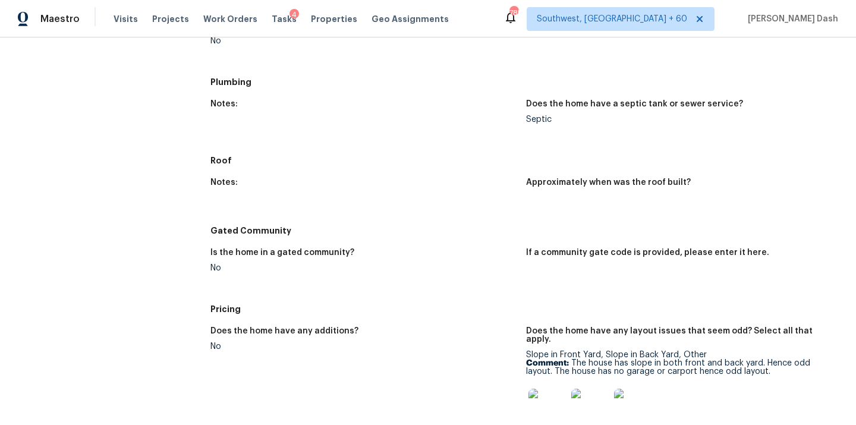
scroll to position [1068, 0]
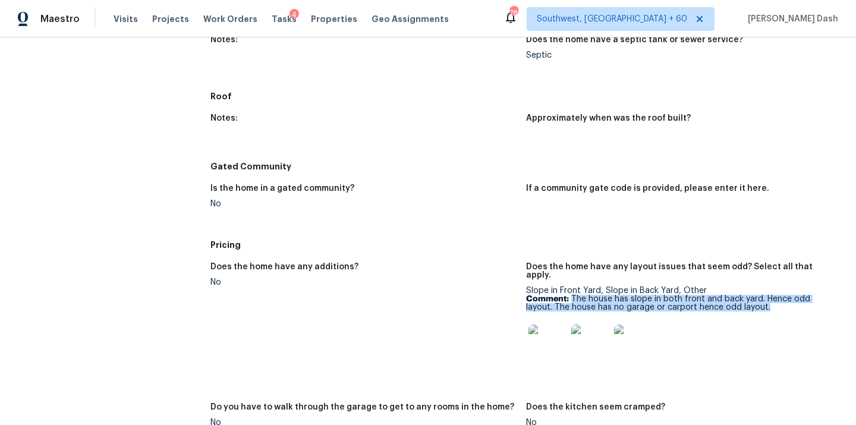
drag, startPoint x: 572, startPoint y: 294, endPoint x: 773, endPoint y: 298, distance: 201.0
click at [773, 298] on p "Comment: The house has slope in both front and back yard. Hence odd layout. The…" at bounding box center [679, 303] width 306 height 17
copy p "The house has slope in both front and back yard. Hence odd layout. The house ha…"
click at [555, 342] on img at bounding box center [548, 344] width 38 height 38
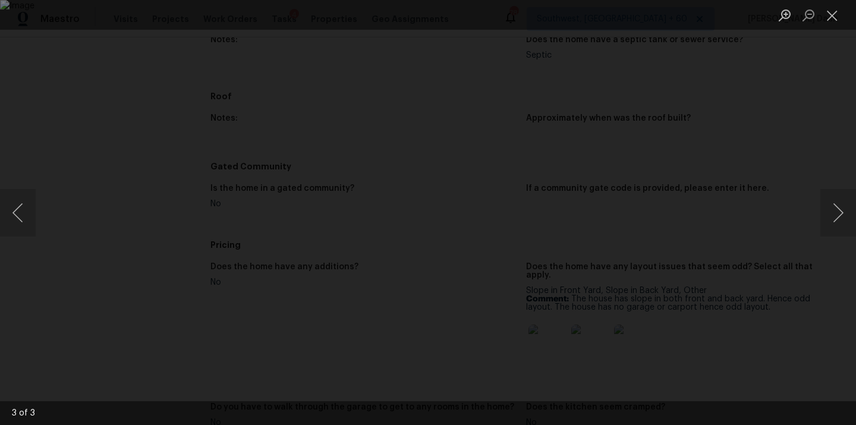
click at [775, 99] on div "Lightbox" at bounding box center [428, 212] width 856 height 425
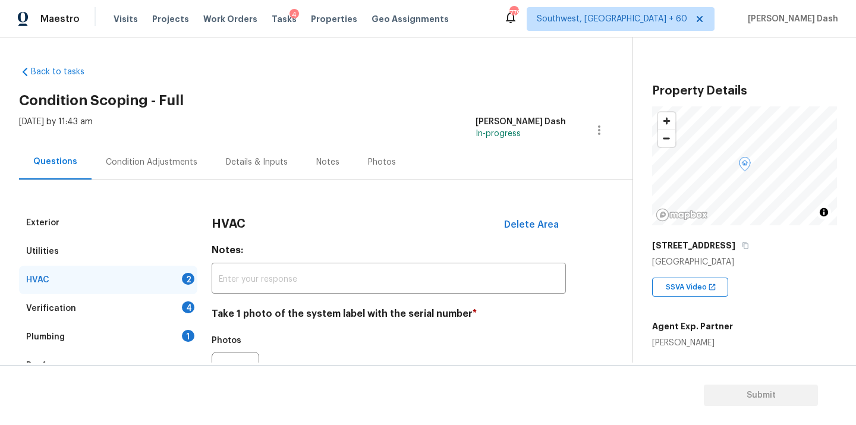
scroll to position [155, 0]
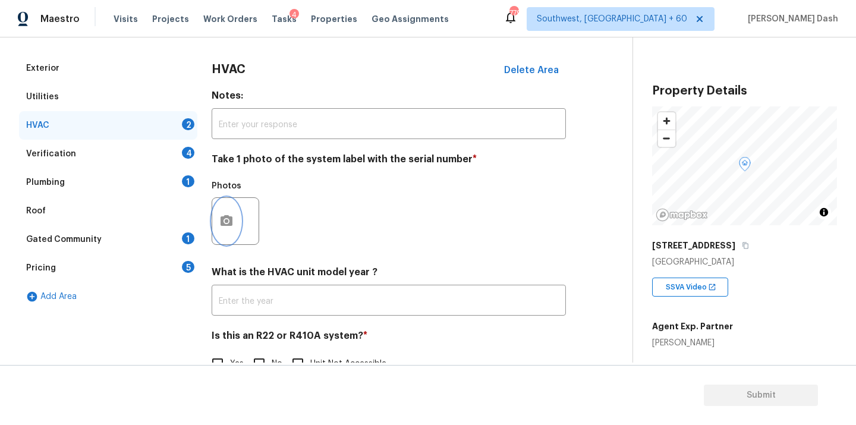
click at [235, 215] on button "button" at bounding box center [226, 221] width 29 height 46
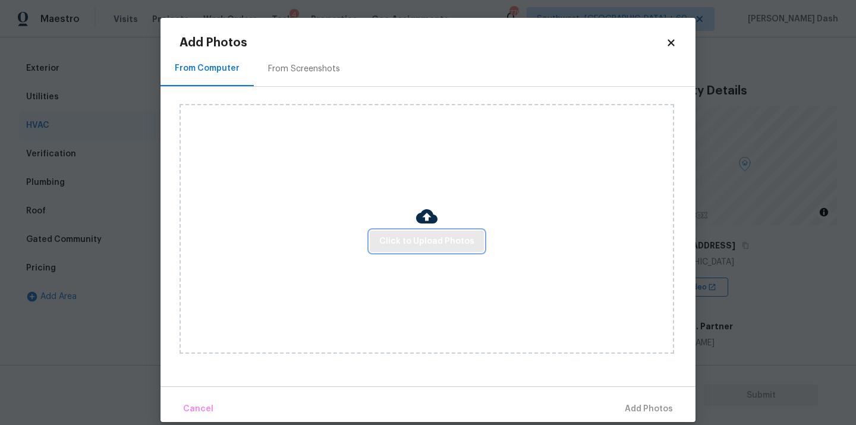
click at [417, 241] on span "Click to Upload Photos" at bounding box center [426, 241] width 95 height 15
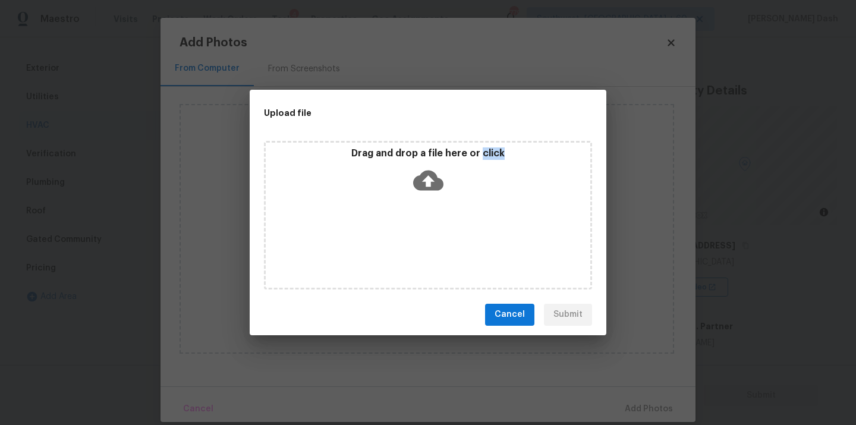
click at [417, 241] on div "Drag and drop a file here or click" at bounding box center [428, 215] width 328 height 149
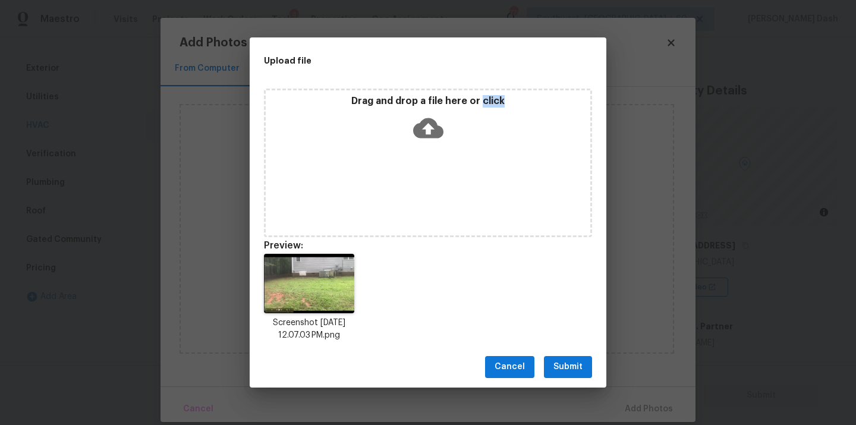
click at [552, 362] on button "Submit" at bounding box center [568, 367] width 48 height 22
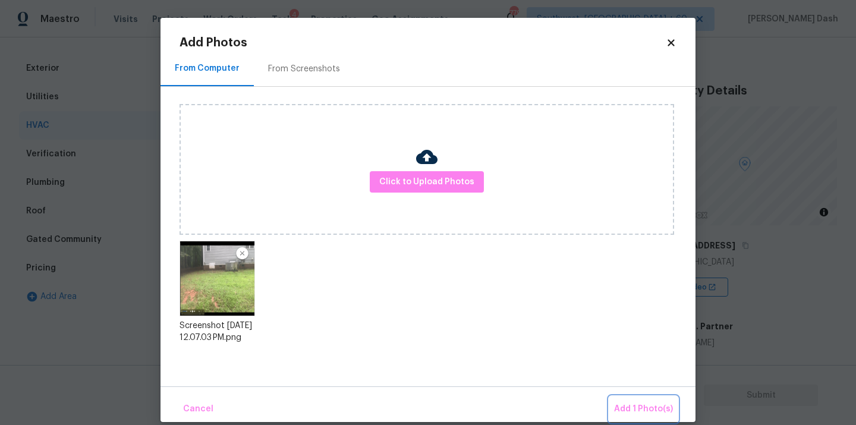
click at [636, 400] on button "Add 1 Photo(s)" at bounding box center [643, 410] width 68 height 26
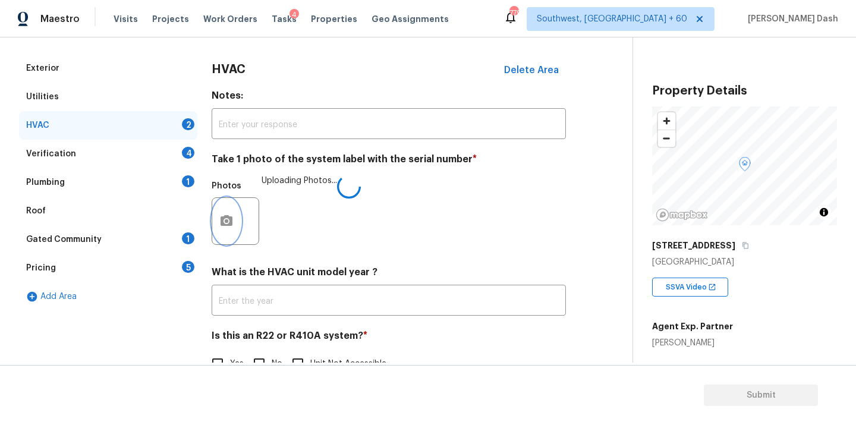
scroll to position [187, 0]
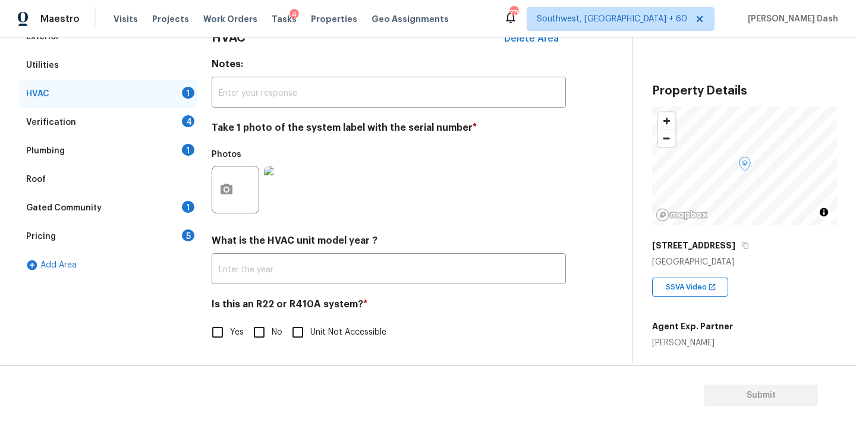
click at [225, 323] on input "Yes" at bounding box center [217, 332] width 25 height 25
checkbox input "true"
click at [175, 127] on div "Verification 4" at bounding box center [108, 122] width 178 height 29
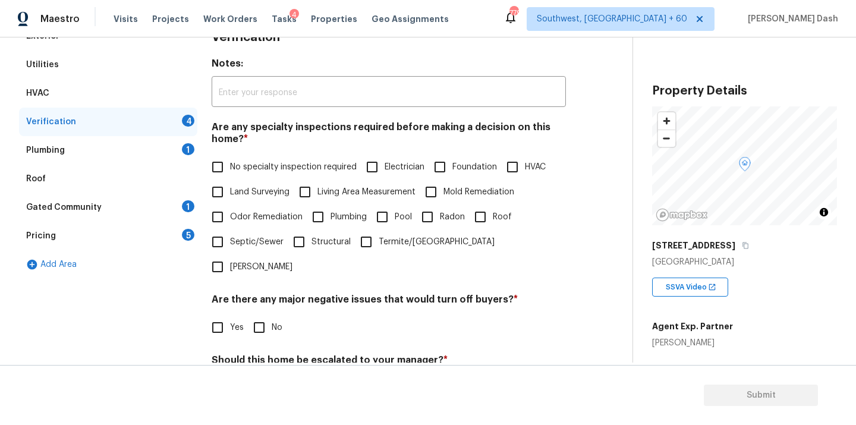
click at [268, 162] on span "No specialty inspection required" at bounding box center [293, 167] width 127 height 12
click at [230, 162] on input "No specialty inspection required" at bounding box center [217, 167] width 25 height 25
checkbox input "true"
click at [258, 316] on input "No" at bounding box center [259, 328] width 25 height 25
checkbox input "true"
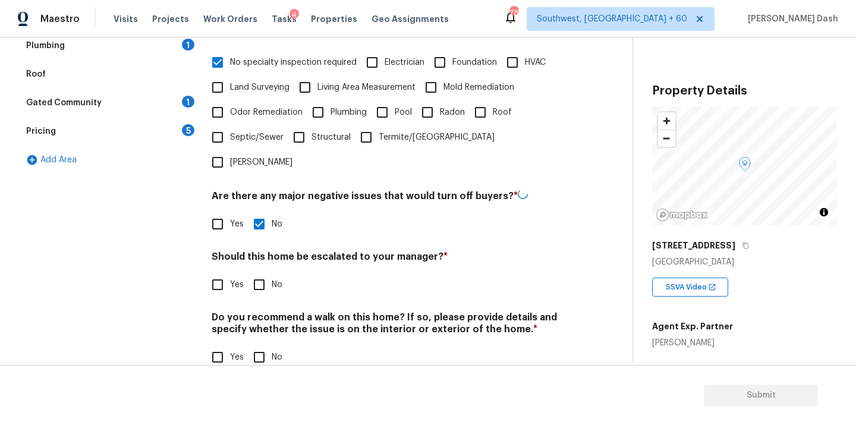
scroll to position [290, 0]
drag, startPoint x: 214, startPoint y: 256, endPoint x: 224, endPoint y: 259, distance: 10.5
click at [214, 272] on input "Yes" at bounding box center [217, 284] width 25 height 25
checkbox input "true"
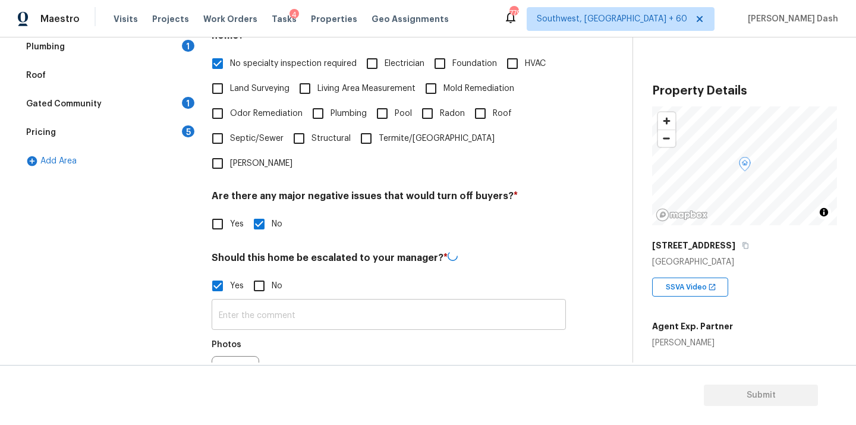
click at [279, 302] on input "text" at bounding box center [389, 316] width 354 height 28
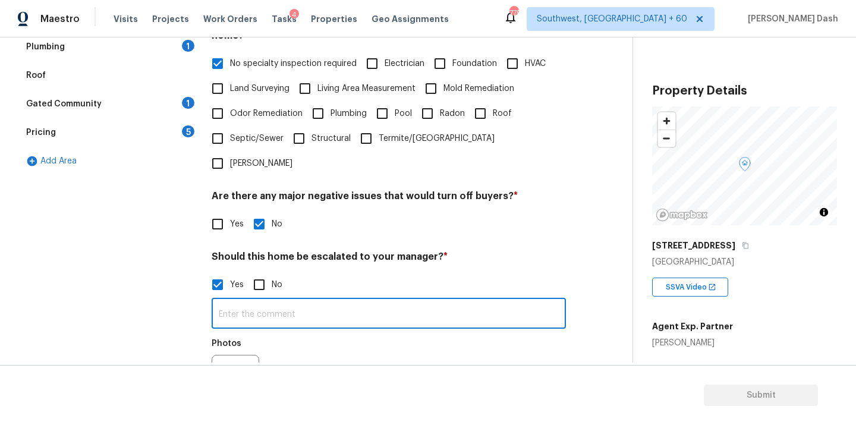
paste input "This is an ALA full virtual. Needs review. The house has possible roof leak as …"
type input "This is an ALA full virtual. Needs review. The house has possible roof leak as …"
click at [209, 356] on div "Exterior Utilities HVAC Verification 3 Plumbing 1 Roof Gated Community 1 Pricin…" at bounding box center [311, 208] width 585 height 578
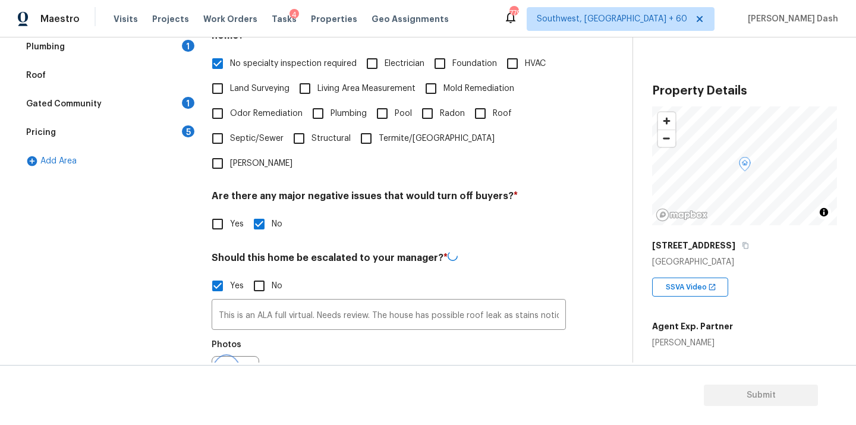
click at [237, 357] on button "button" at bounding box center [226, 380] width 29 height 46
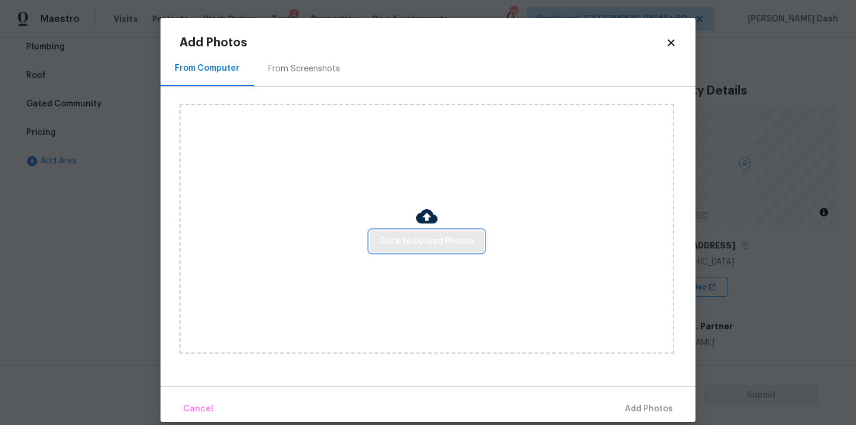
click at [394, 239] on span "Click to Upload Photos" at bounding box center [426, 241] width 95 height 15
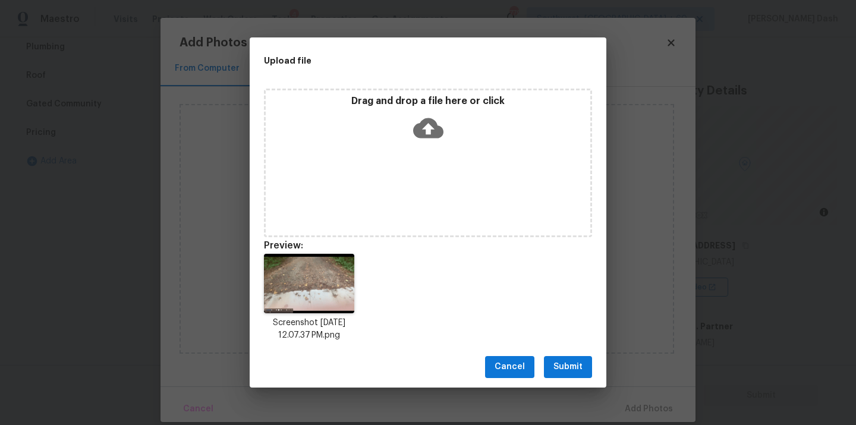
click at [532, 33] on div "Upload file Drag and drop a file here or click Preview: Screenshot 2025-08-15 a…" at bounding box center [428, 212] width 856 height 425
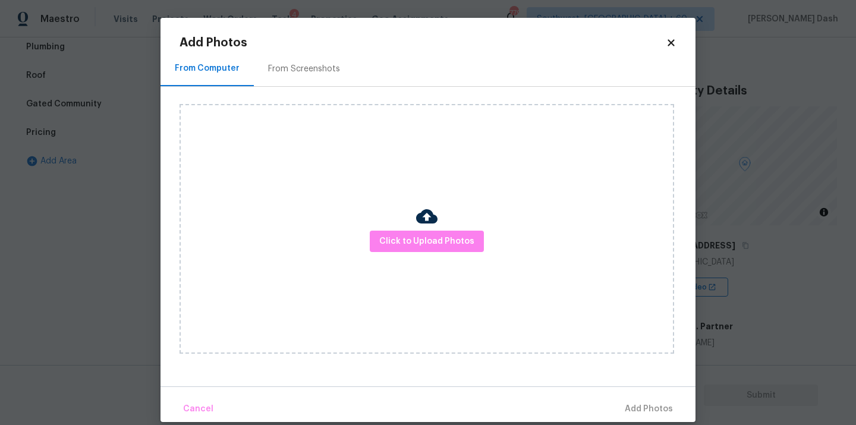
click at [438, 216] on div "Click to Upload Photos" at bounding box center [427, 229] width 495 height 250
click at [442, 243] on span "Click to Upload Photos" at bounding box center [426, 241] width 95 height 15
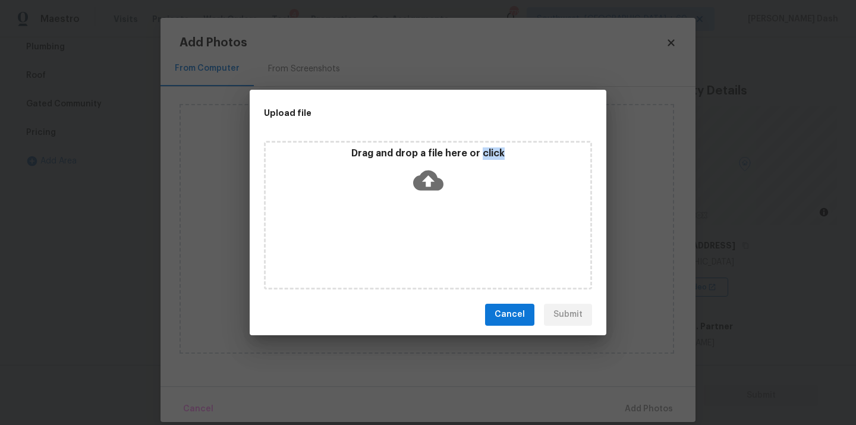
click at [442, 243] on div "Drag and drop a file here or click" at bounding box center [428, 215] width 328 height 149
click at [587, 280] on div "Drag and drop a file here or click" at bounding box center [428, 215] width 328 height 149
click at [438, 187] on icon at bounding box center [428, 180] width 30 height 20
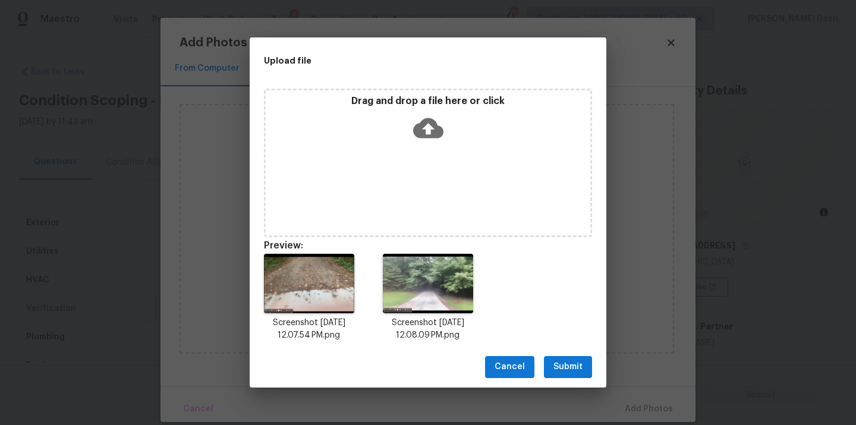
scroll to position [290, 0]
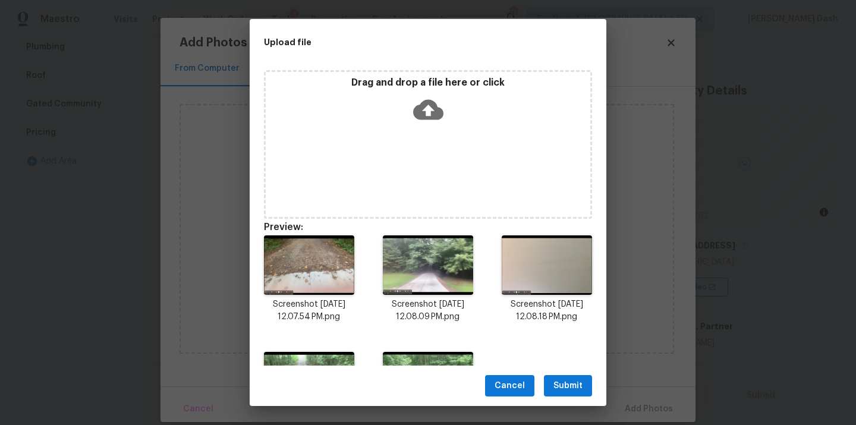
click at [559, 379] on span "Submit" at bounding box center [568, 386] width 29 height 15
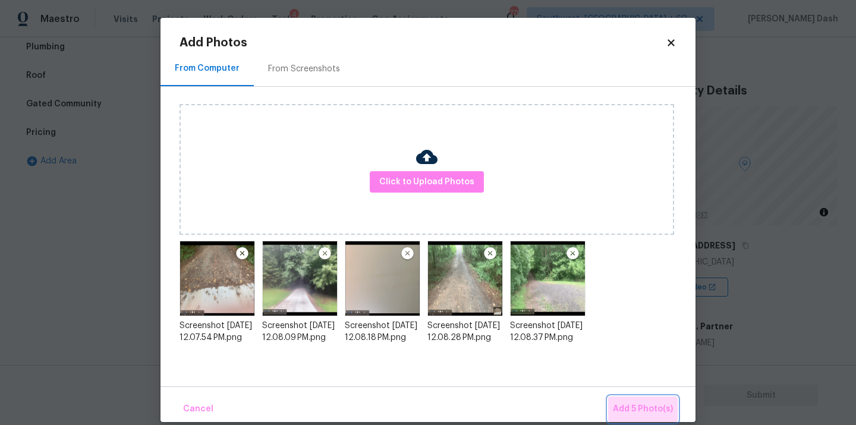
click at [656, 404] on span "Add 5 Photo(s)" at bounding box center [643, 409] width 60 height 15
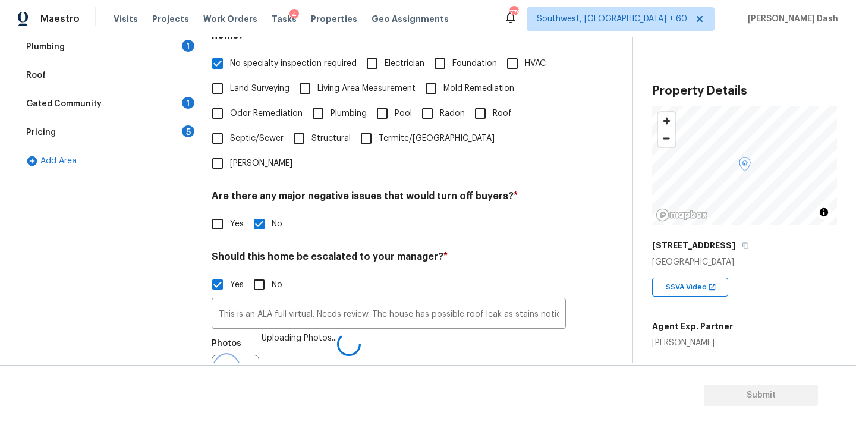
scroll to position [305, 0]
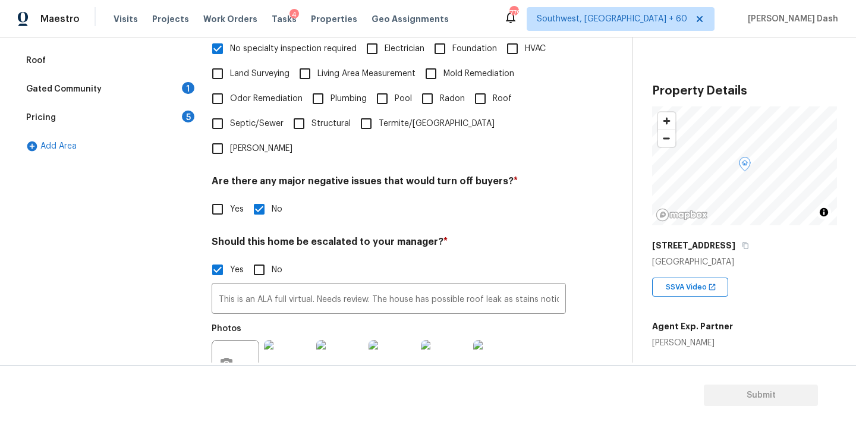
click at [140, 211] on div "Exterior Utilities HVAC Verification 1 Plumbing 1 Roof Gated Community 1 Pricin…" at bounding box center [108, 193] width 178 height 578
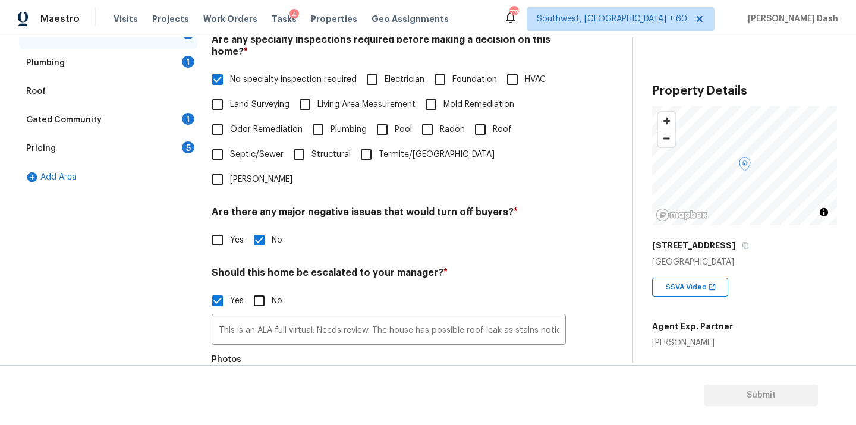
click at [143, 99] on div "Roof" at bounding box center [108, 91] width 178 height 29
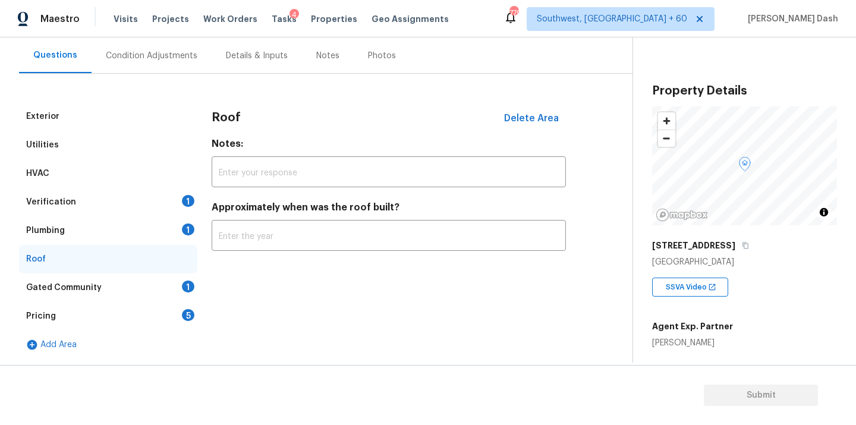
click at [143, 119] on div "Exterior" at bounding box center [108, 116] width 178 height 29
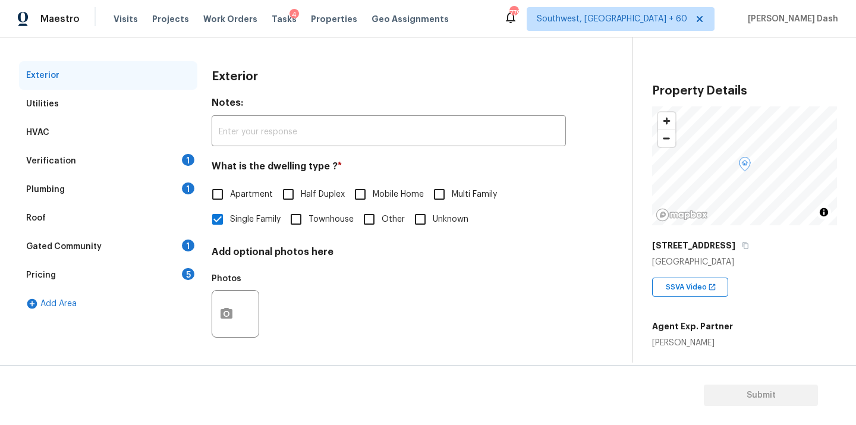
click at [149, 161] on div "Verification 1" at bounding box center [108, 161] width 178 height 29
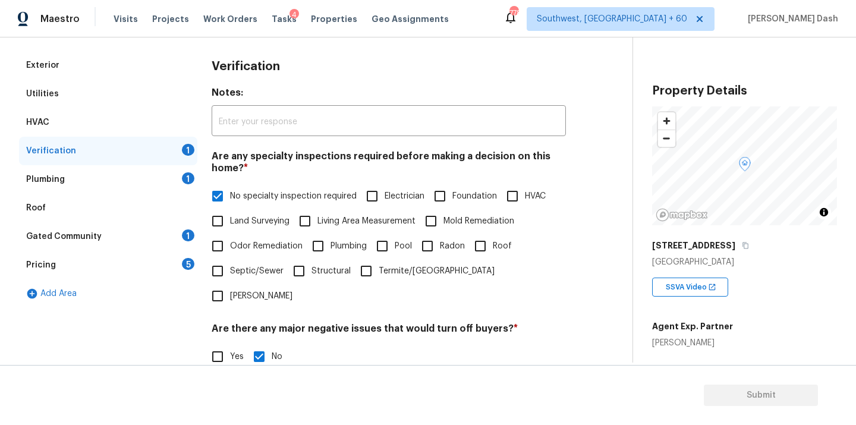
scroll to position [403, 0]
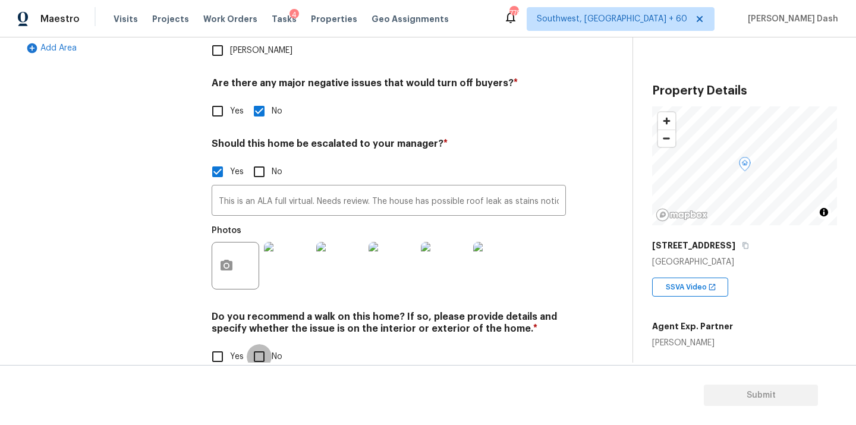
click at [256, 344] on input "No" at bounding box center [259, 356] width 25 height 25
checkbox input "true"
click at [161, 227] on div "Exterior Utilities HVAC Verification Plumbing 1 Roof Gated Community 1 Pricing …" at bounding box center [108, 95] width 178 height 579
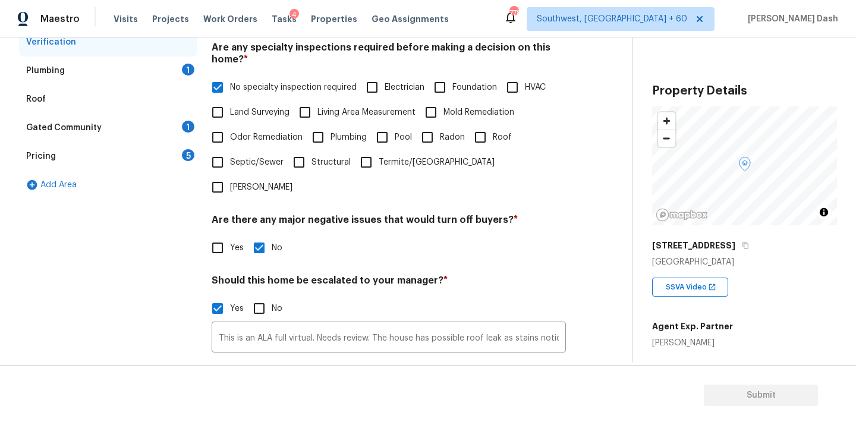
click at [167, 61] on div "Plumbing 1" at bounding box center [108, 70] width 178 height 29
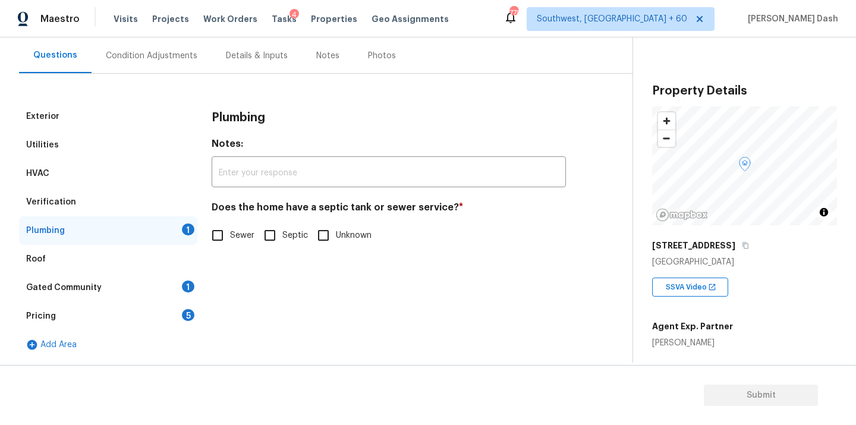
click at [270, 240] on input "Septic" at bounding box center [269, 235] width 25 height 25
checkbox input "true"
click at [182, 282] on div "Gated Community 1" at bounding box center [108, 287] width 178 height 29
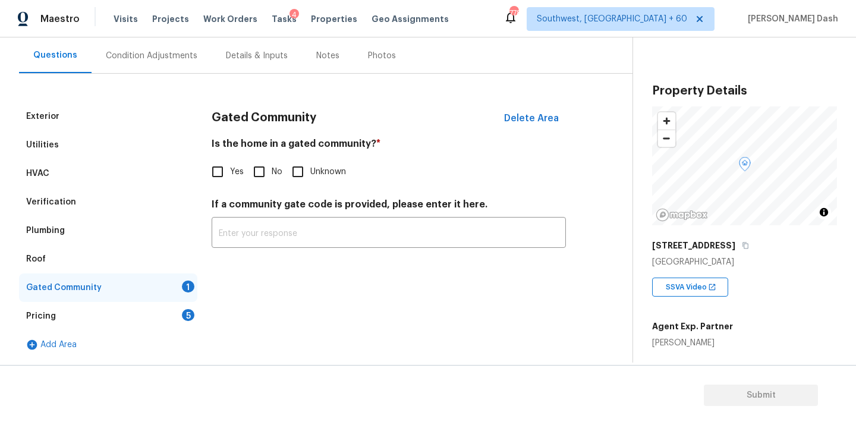
click at [276, 166] on span "No" at bounding box center [277, 172] width 11 height 12
click at [272, 166] on input "No" at bounding box center [259, 171] width 25 height 25
checkbox input "true"
click at [190, 313] on div "5" at bounding box center [188, 315] width 12 height 12
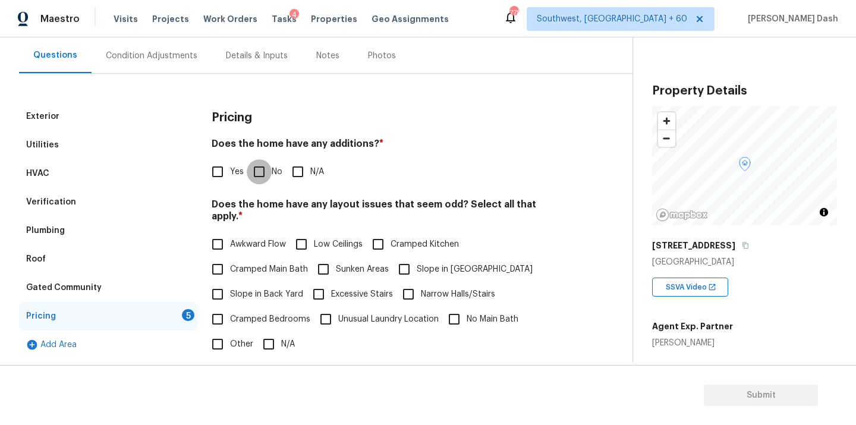
click at [251, 171] on input "No" at bounding box center [259, 171] width 25 height 25
checkbox input "true"
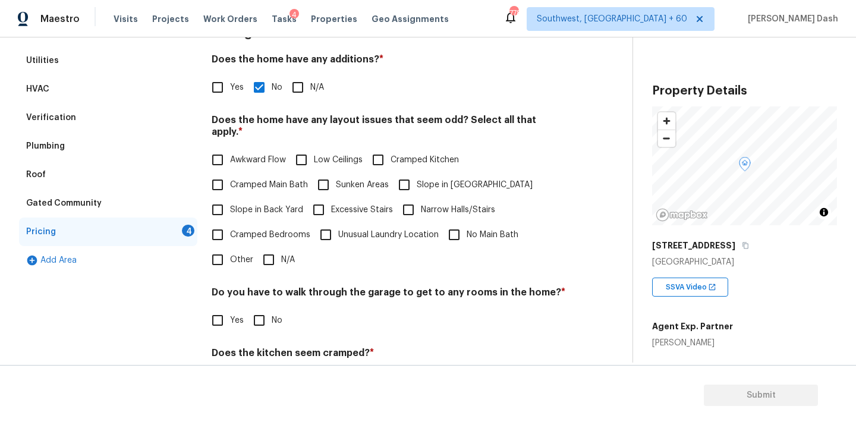
click at [225, 248] on input "Other" at bounding box center [217, 259] width 25 height 25
checkbox input "true"
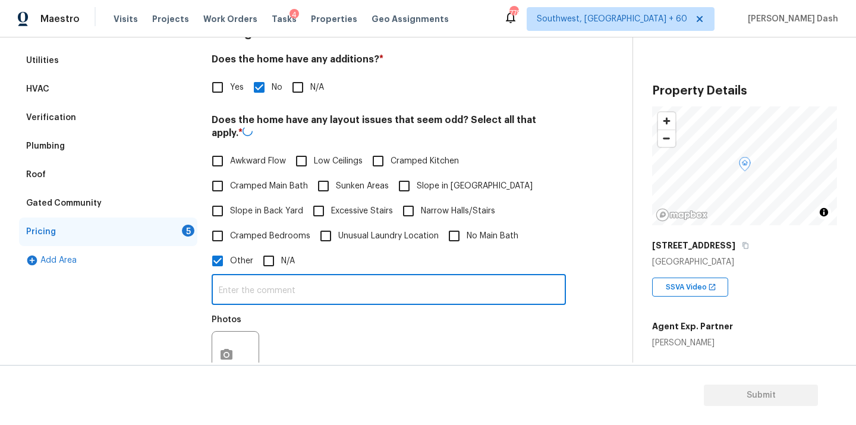
click at [263, 278] on input "text" at bounding box center [389, 291] width 354 height 28
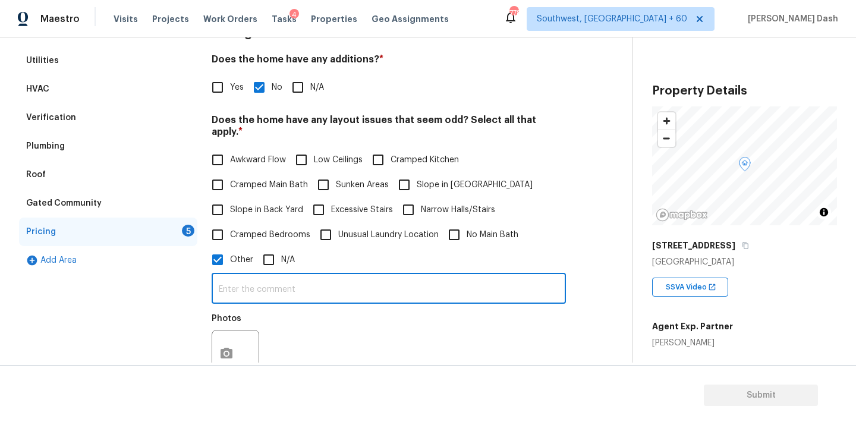
paste input "The house has slope in both front and back yard. Hence odd layout. The house ha…"
type input "The house has slope in both front and back yard. Hence odd layout. The house ha…"
click at [216, 197] on div "Awkward Flow Low Ceilings Cramped Kitchen Cramped Main Bath Sunken Areas Slope …" at bounding box center [389, 209] width 354 height 125
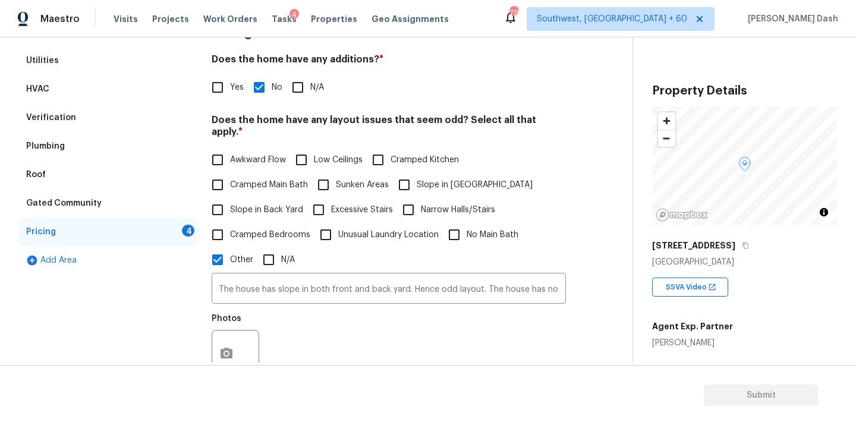
click at [248, 204] on span "Slope in Back Yard" at bounding box center [266, 210] width 73 height 12
click at [230, 197] on input "Slope in Back Yard" at bounding box center [217, 209] width 25 height 25
checkbox input "true"
click at [257, 317] on figure "Photos" at bounding box center [237, 346] width 50 height 63
click at [218, 337] on button "button" at bounding box center [226, 354] width 29 height 46
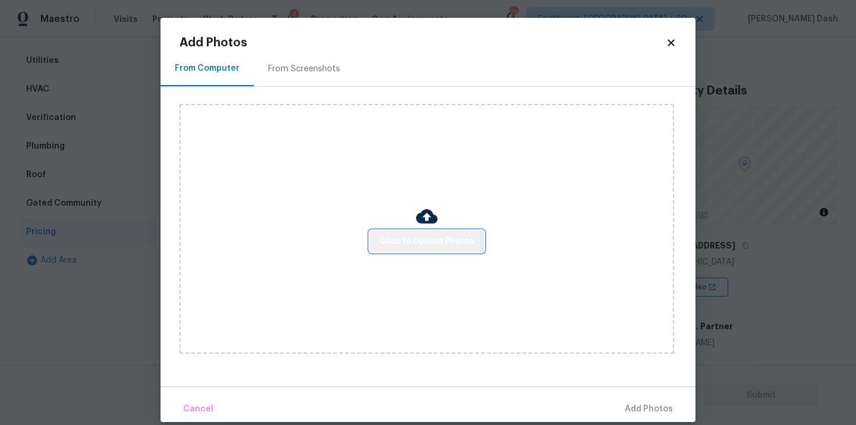
click at [394, 238] on span "Click to Upload Photos" at bounding box center [426, 241] width 95 height 15
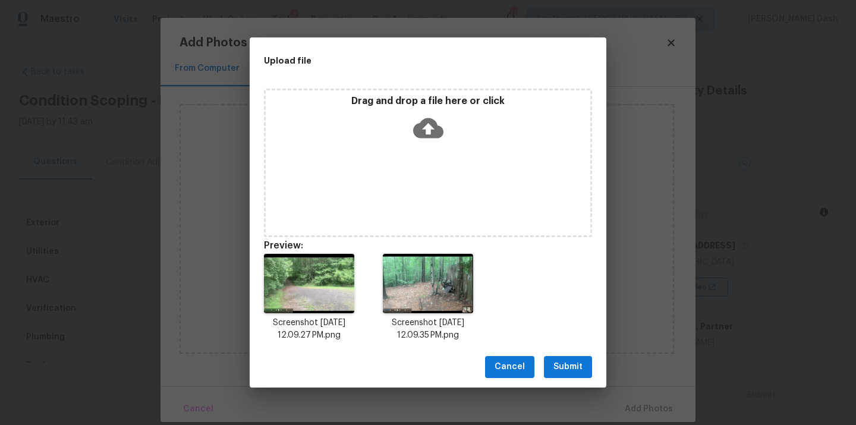
scroll to position [191, 0]
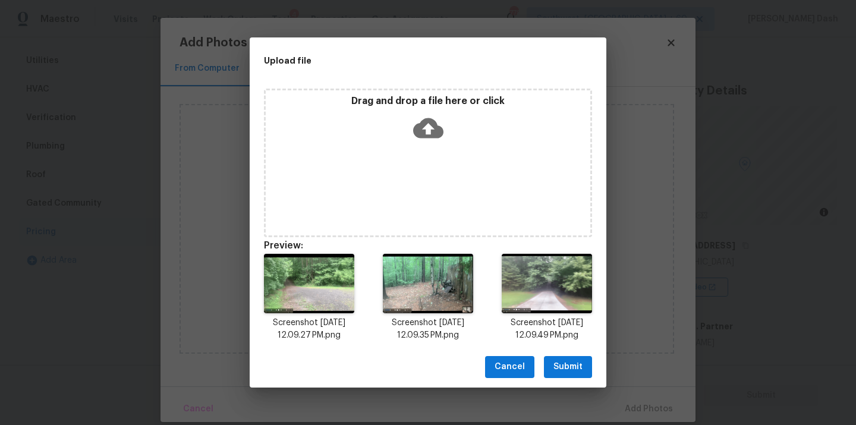
click at [565, 374] on span "Submit" at bounding box center [568, 367] width 29 height 15
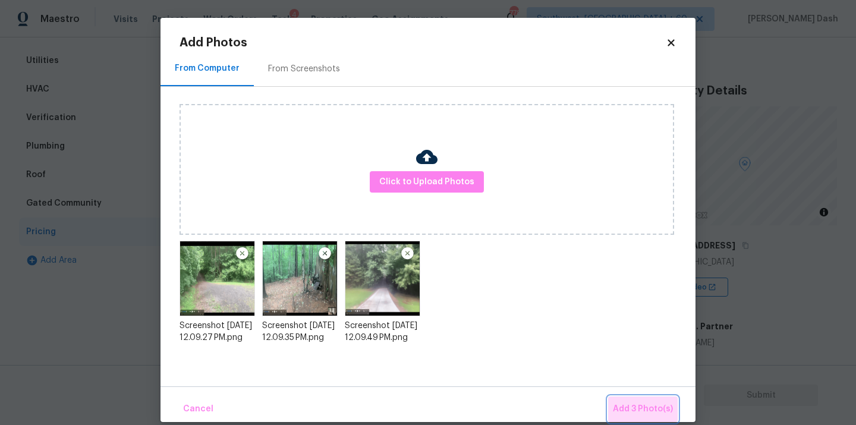
click at [625, 398] on button "Add 3 Photo(s)" at bounding box center [643, 410] width 70 height 26
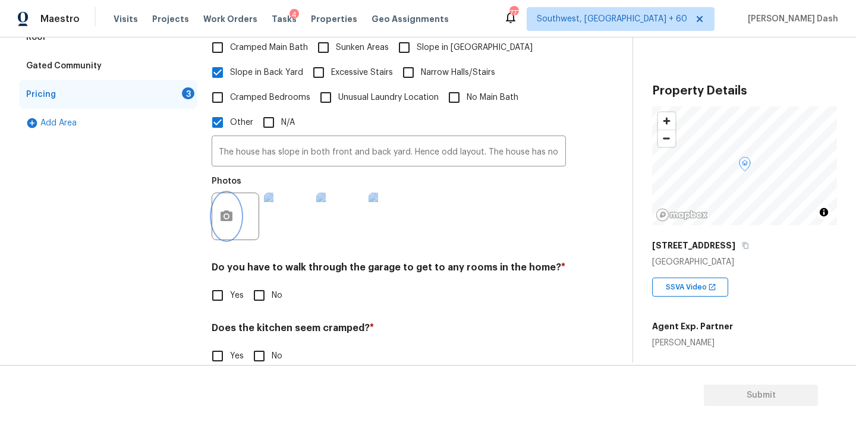
scroll to position [401, 0]
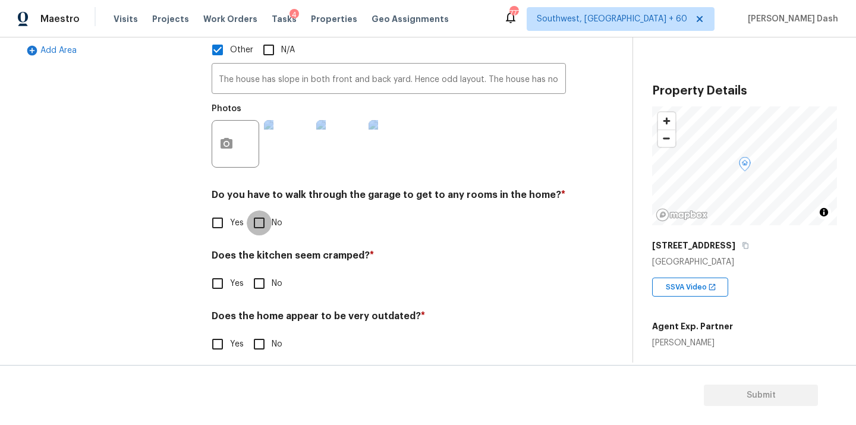
click at [259, 213] on input "No" at bounding box center [259, 222] width 25 height 25
checkbox input "true"
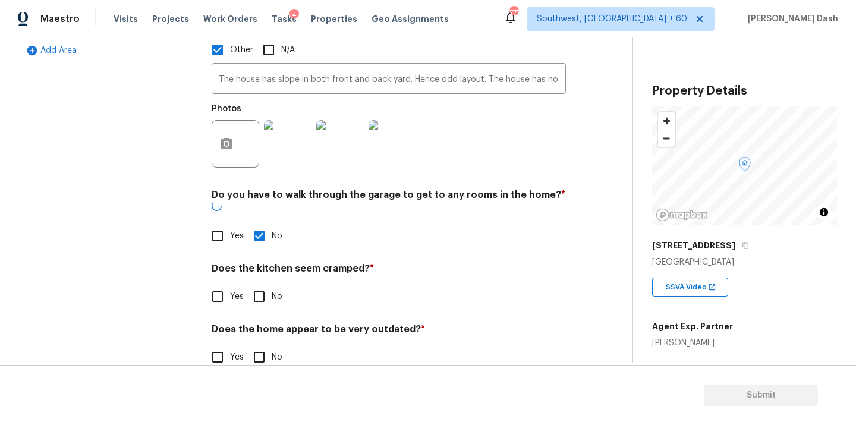
click at [259, 292] on div "Pricing Does the home have any additions? * Yes No N/A Does the home have any l…" at bounding box center [389, 96] width 354 height 576
click at [259, 284] on input "No" at bounding box center [259, 296] width 25 height 25
checkbox input "true"
click at [259, 346] on input "No" at bounding box center [259, 358] width 25 height 25
checkbox input "true"
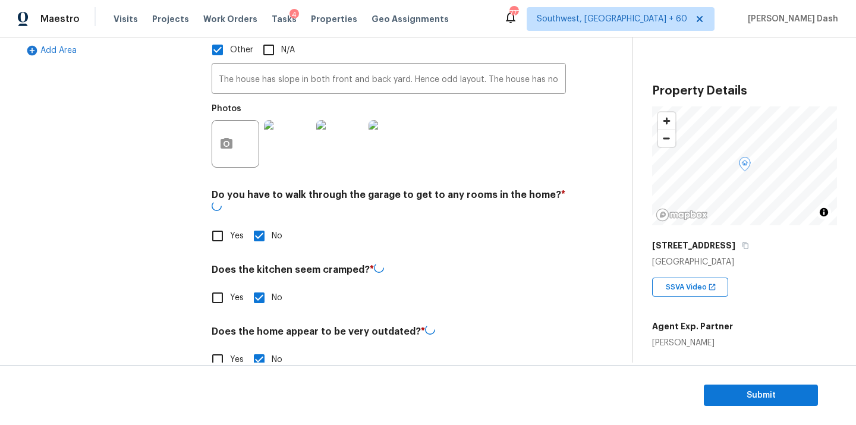
click at [158, 272] on div "Exterior Utilities HVAC Verification Plumbing Roof Gated Community Pricing Add …" at bounding box center [108, 97] width 178 height 578
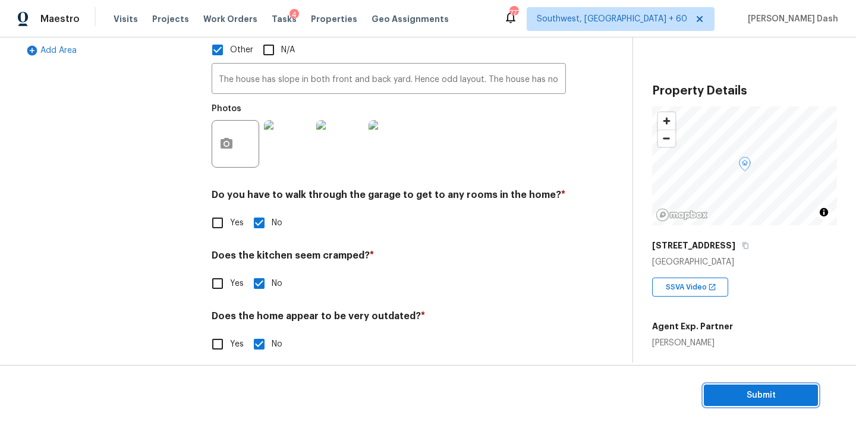
click at [778, 404] on button "Submit" at bounding box center [761, 396] width 114 height 22
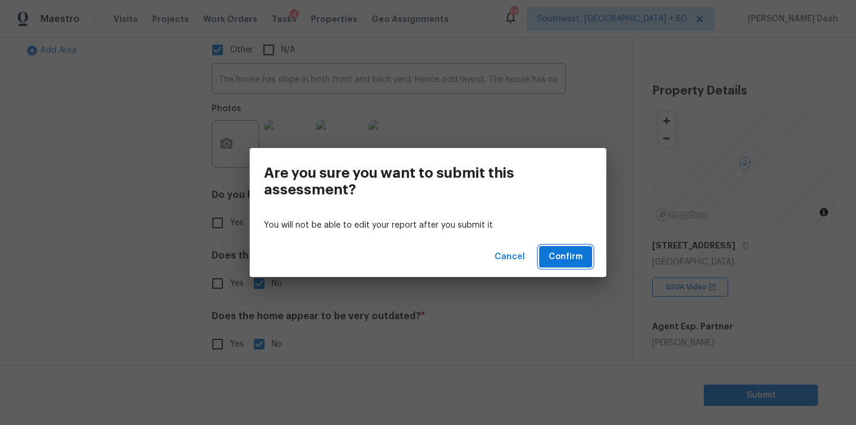
click at [570, 248] on button "Confirm" at bounding box center [565, 257] width 53 height 22
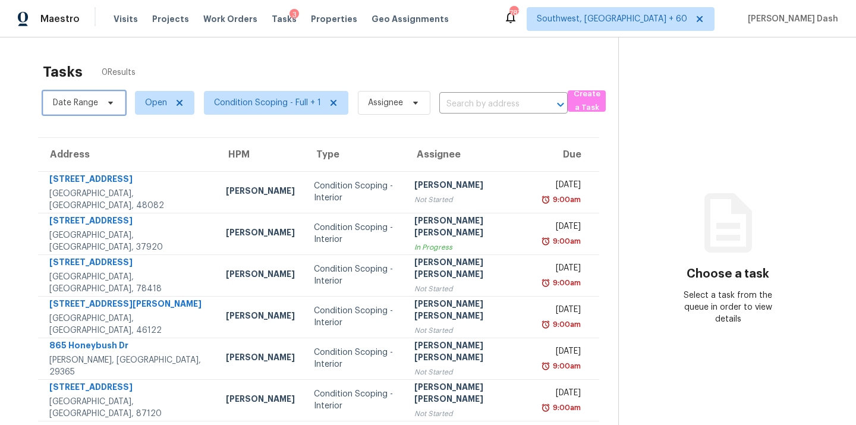
click at [97, 105] on span "Date Range" at bounding box center [75, 103] width 45 height 12
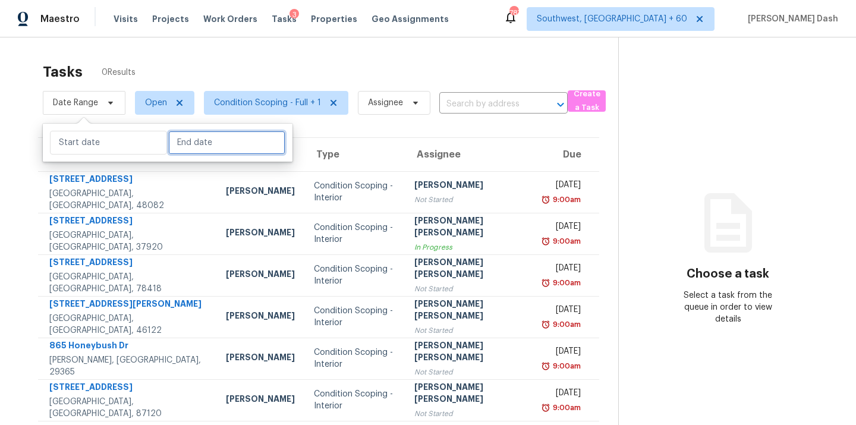
click at [190, 147] on input "text" at bounding box center [226, 143] width 117 height 24
select select "7"
select select "2025"
select select "8"
select select "2025"
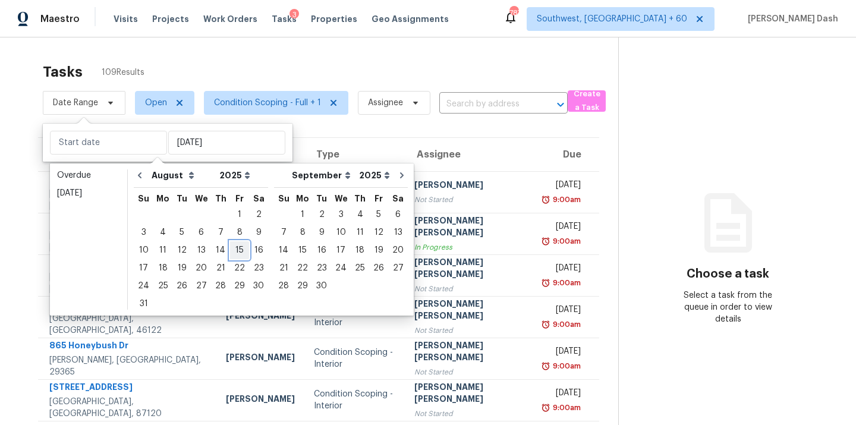
click at [230, 253] on div "15" at bounding box center [239, 250] width 19 height 17
type input "[DATE]"
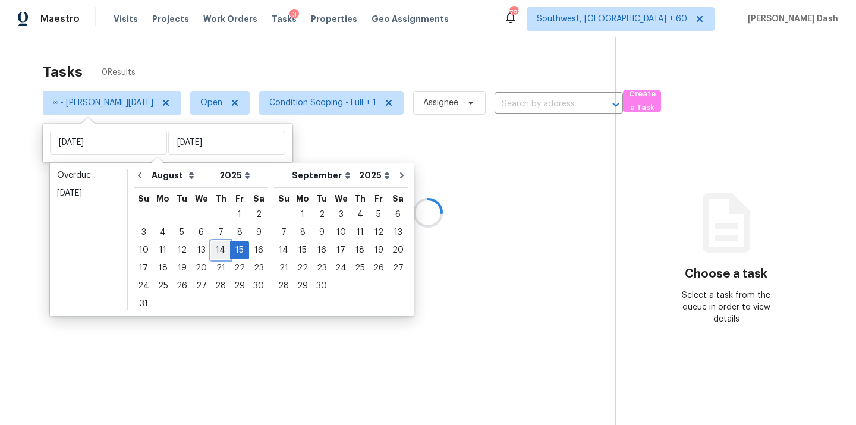
click at [215, 253] on div "14" at bounding box center [220, 250] width 19 height 17
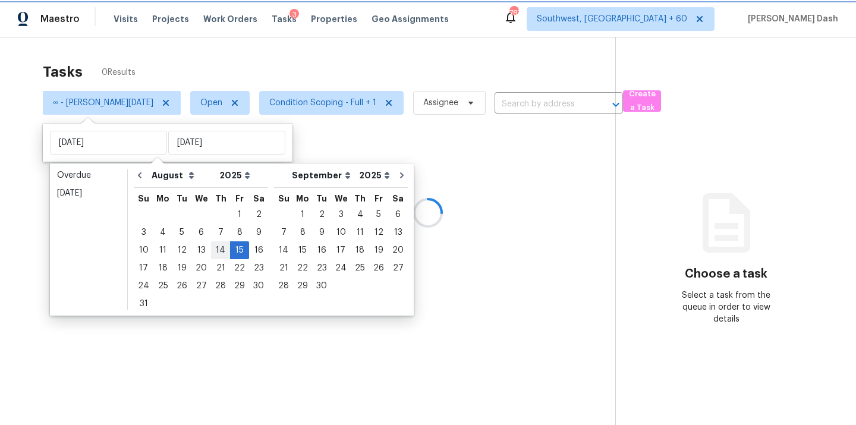
type input "[DATE]"
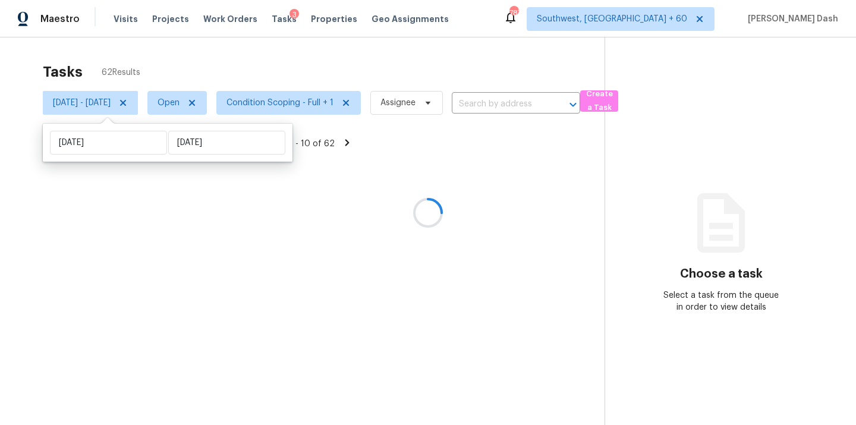
click at [243, 82] on div "Tasks 62 Results" at bounding box center [324, 71] width 562 height 31
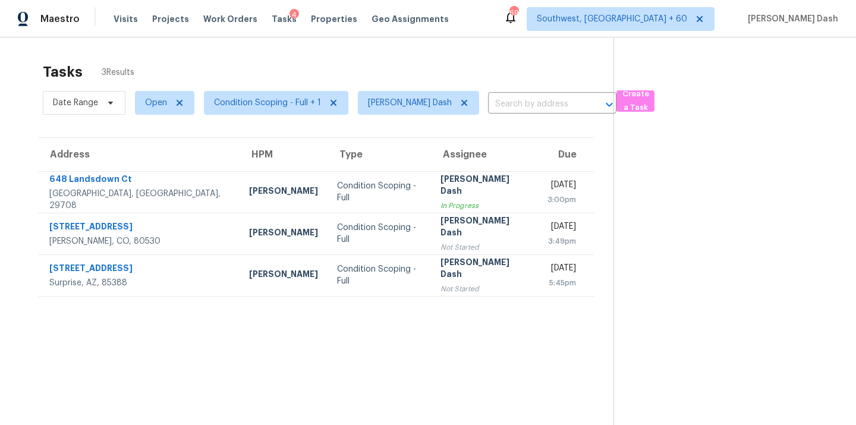
click at [431, 164] on th "Assignee" at bounding box center [484, 154] width 107 height 33
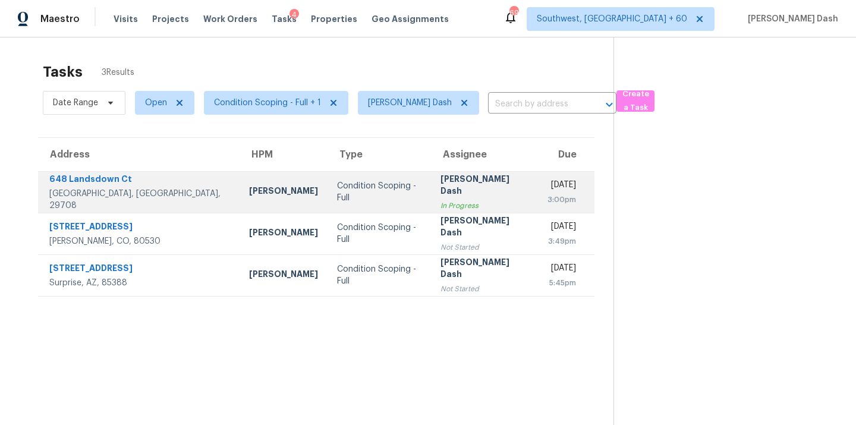
click at [441, 200] on div "In Progress" at bounding box center [485, 206] width 88 height 12
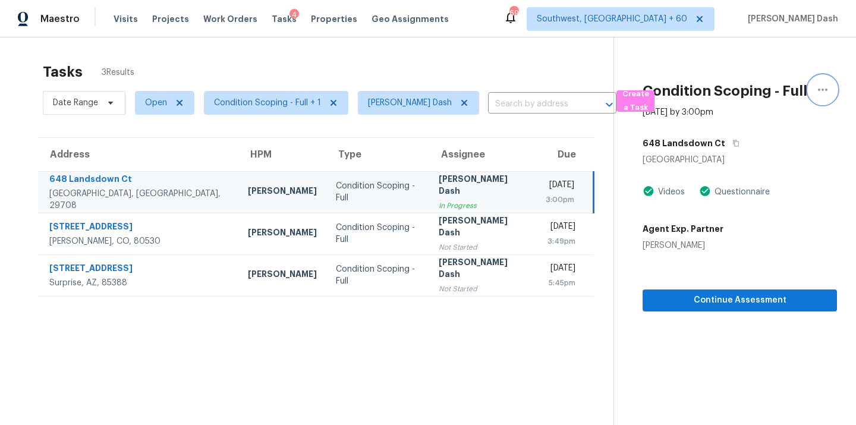
click at [824, 89] on icon "button" at bounding box center [823, 90] width 14 height 14
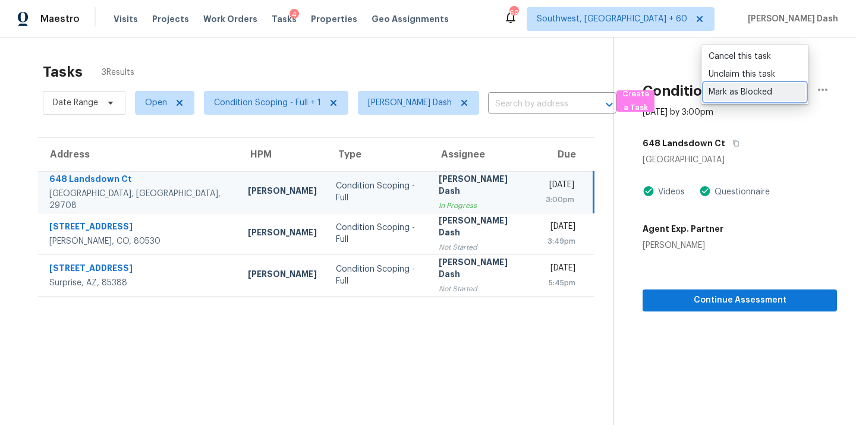
click at [727, 97] on div "Mark as Blocked" at bounding box center [755, 92] width 93 height 12
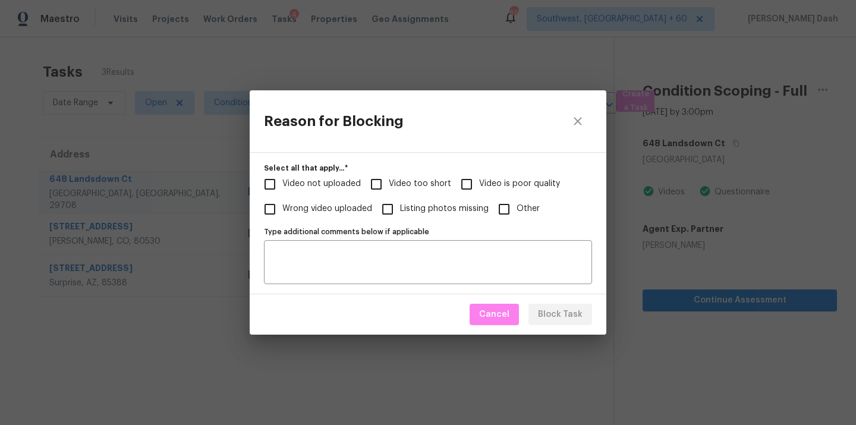
click at [408, 184] on span "Video too short" at bounding box center [420, 184] width 62 height 12
click at [389, 184] on input "Video too short" at bounding box center [376, 184] width 25 height 25
checkbox input "true"
click at [340, 185] on span "Video not uploaded" at bounding box center [321, 184] width 78 height 12
click at [282, 185] on input "Video not uploaded" at bounding box center [269, 184] width 25 height 25
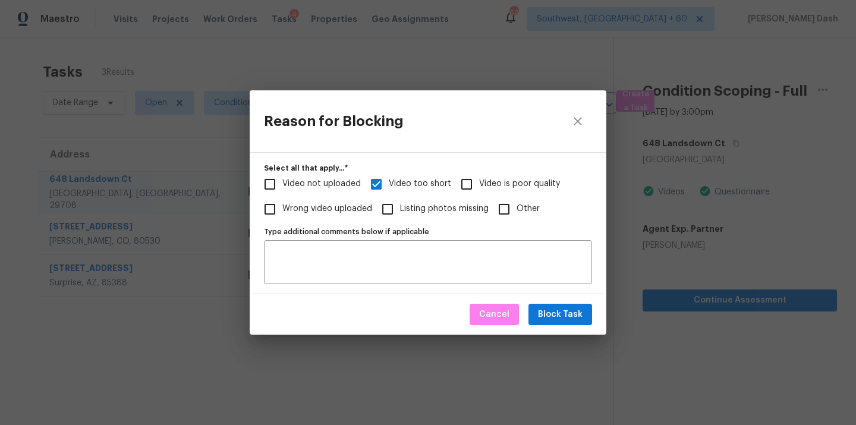
checkbox input "true"
click at [504, 180] on span "Video is poor quality" at bounding box center [519, 184] width 81 height 12
click at [479, 180] on input "Video is poor quality" at bounding box center [466, 184] width 25 height 25
click at [494, 183] on span "Video is poor quality" at bounding box center [519, 184] width 81 height 12
click at [479, 183] on input "Video is poor quality" at bounding box center [466, 184] width 25 height 25
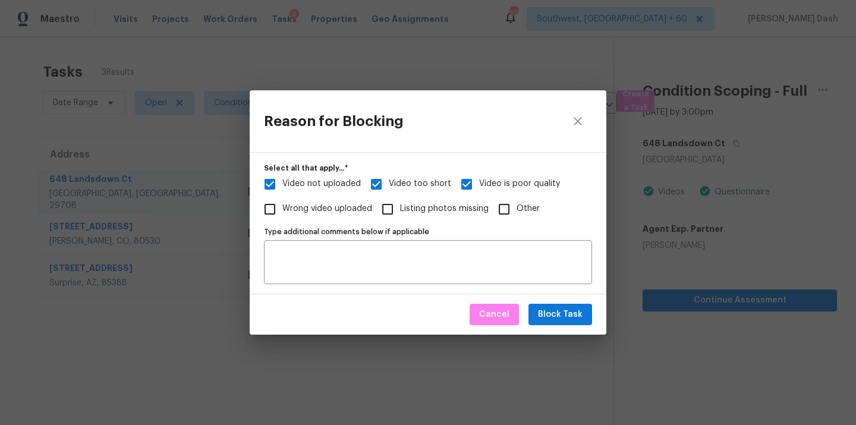
checkbox input "false"
click at [556, 313] on span "Block Task" at bounding box center [560, 314] width 45 height 15
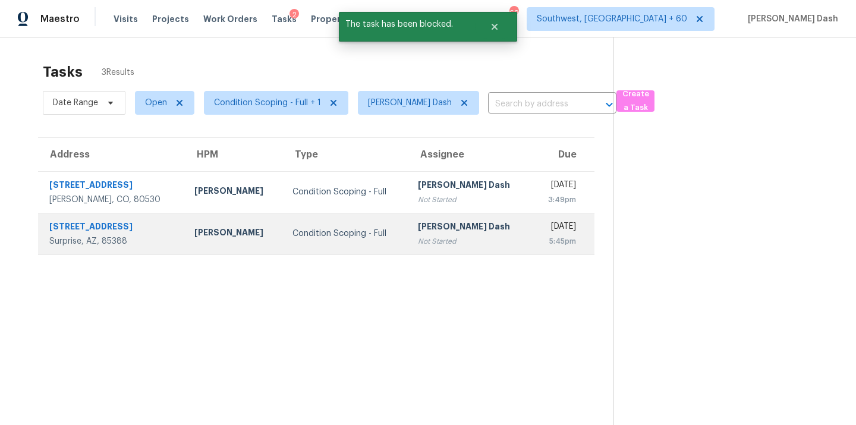
click at [188, 217] on td "[PERSON_NAME]" at bounding box center [234, 234] width 98 height 42
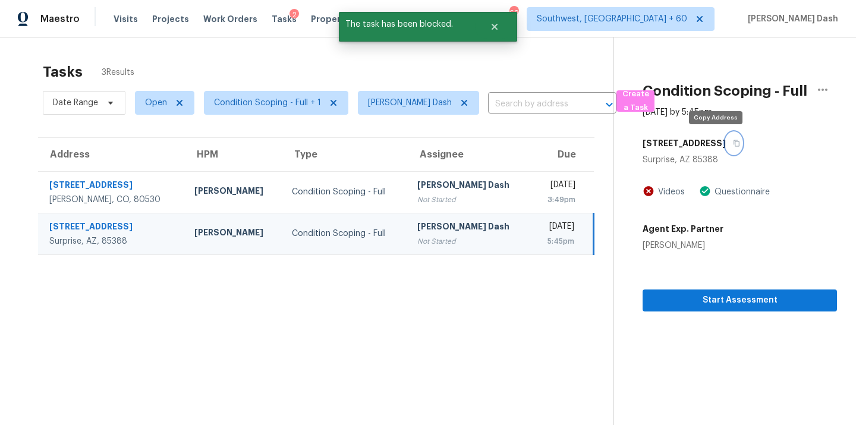
click at [733, 140] on icon "button" at bounding box center [736, 143] width 7 height 7
